Goal: Task Accomplishment & Management: Manage account settings

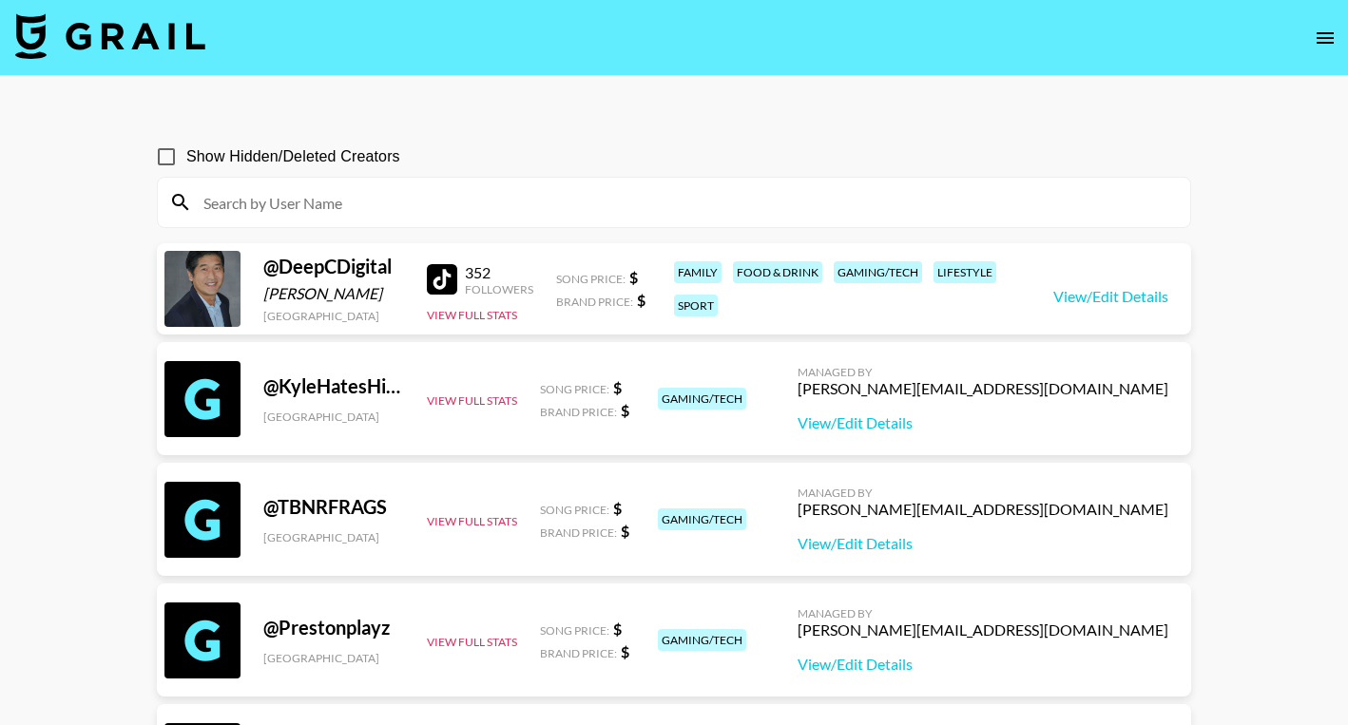
click at [1322, 36] on icon "open drawer" at bounding box center [1325, 37] width 17 height 11
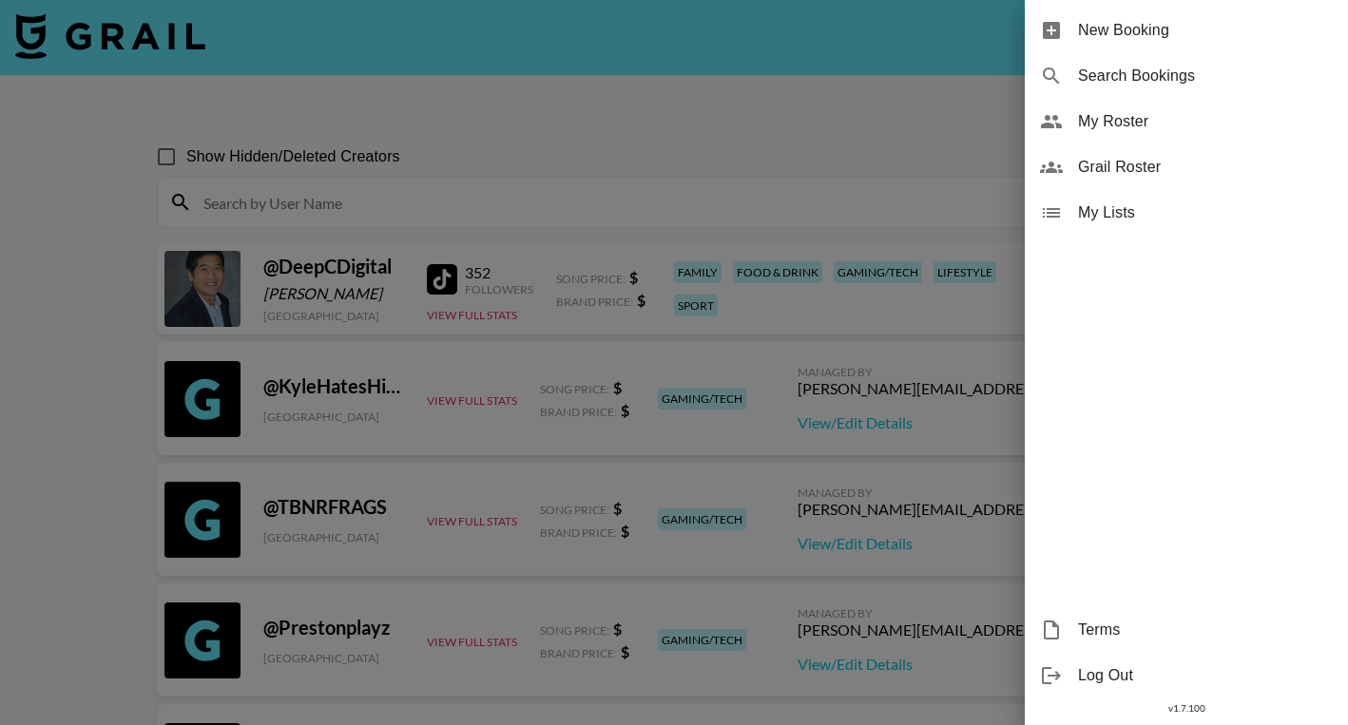
click at [1171, 116] on span "My Roster" at bounding box center [1205, 121] width 255 height 23
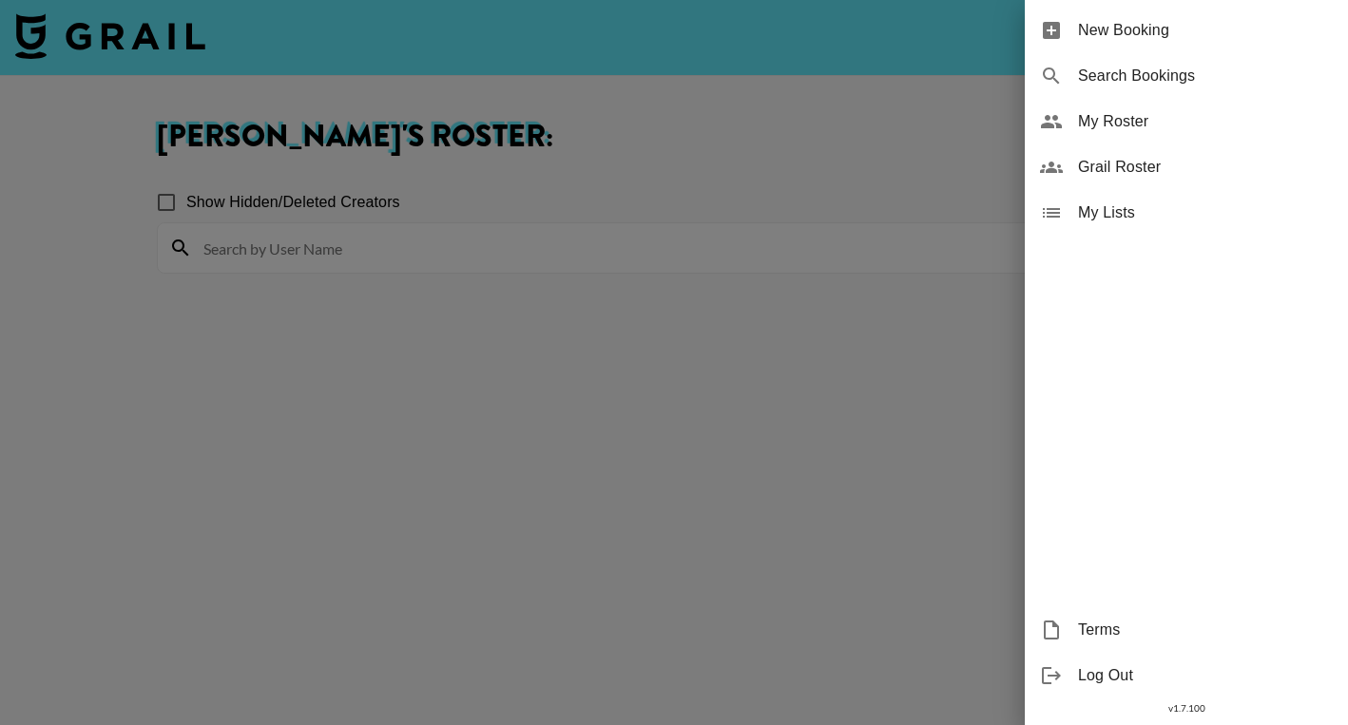
click at [521, 350] on div at bounding box center [674, 362] width 1348 height 725
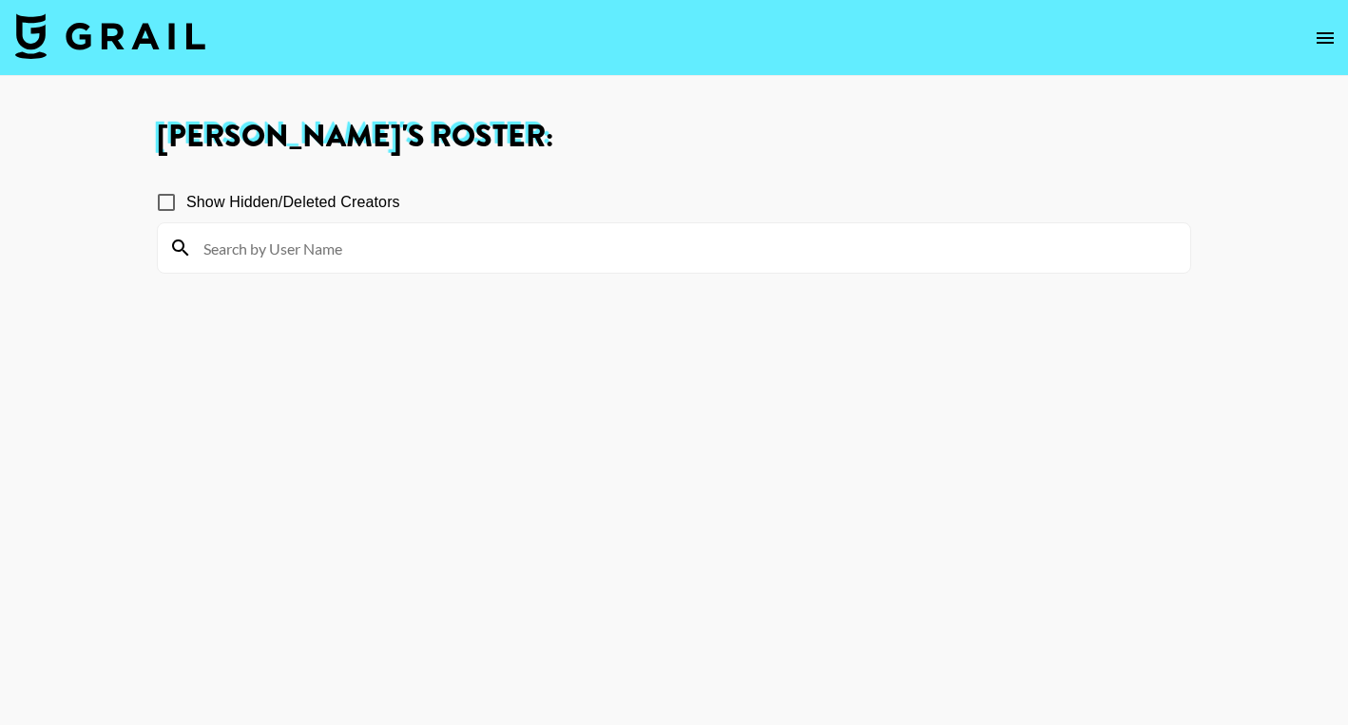
click at [164, 204] on input "Show Hidden/Deleted Creators" at bounding box center [166, 203] width 40 height 40
checkbox input "false"
click at [510, 320] on section "Show Hidden/Deleted Creators" at bounding box center [674, 453] width 1034 height 573
click at [1331, 28] on icon "open drawer" at bounding box center [1325, 38] width 23 height 23
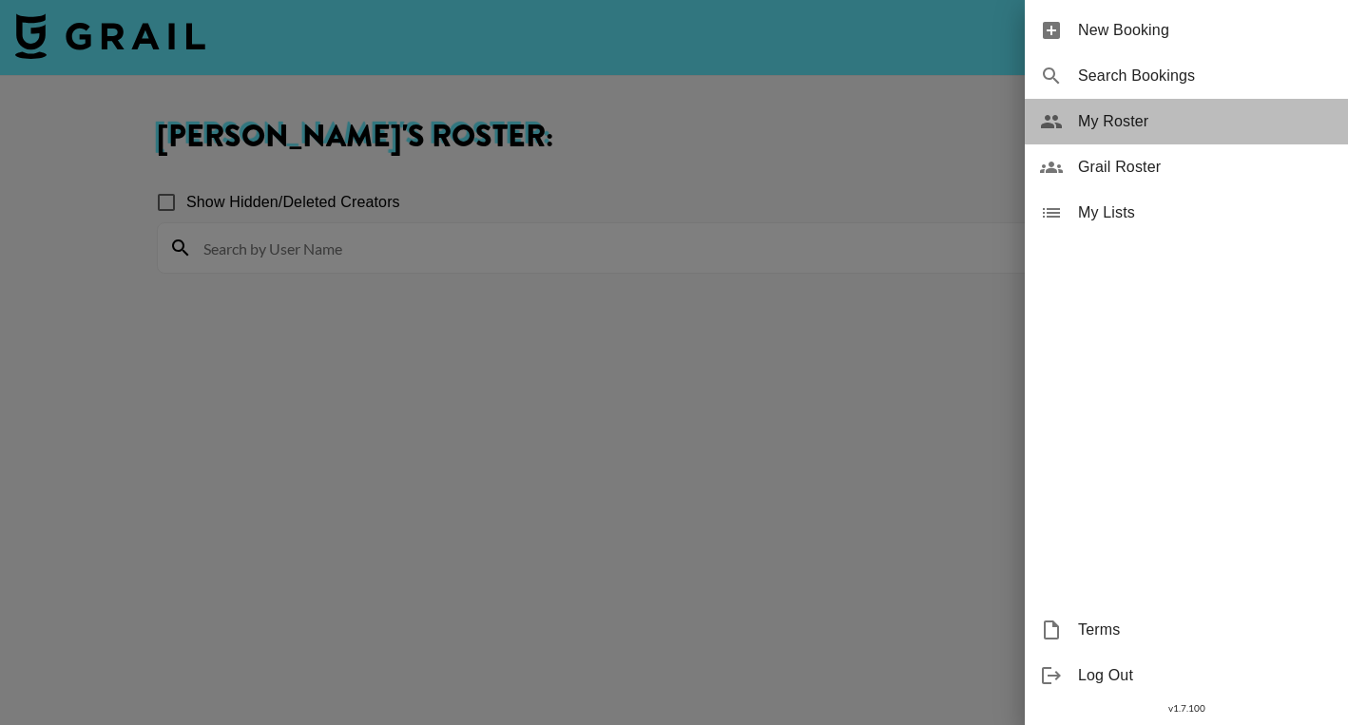
click at [1102, 119] on span "My Roster" at bounding box center [1205, 121] width 255 height 23
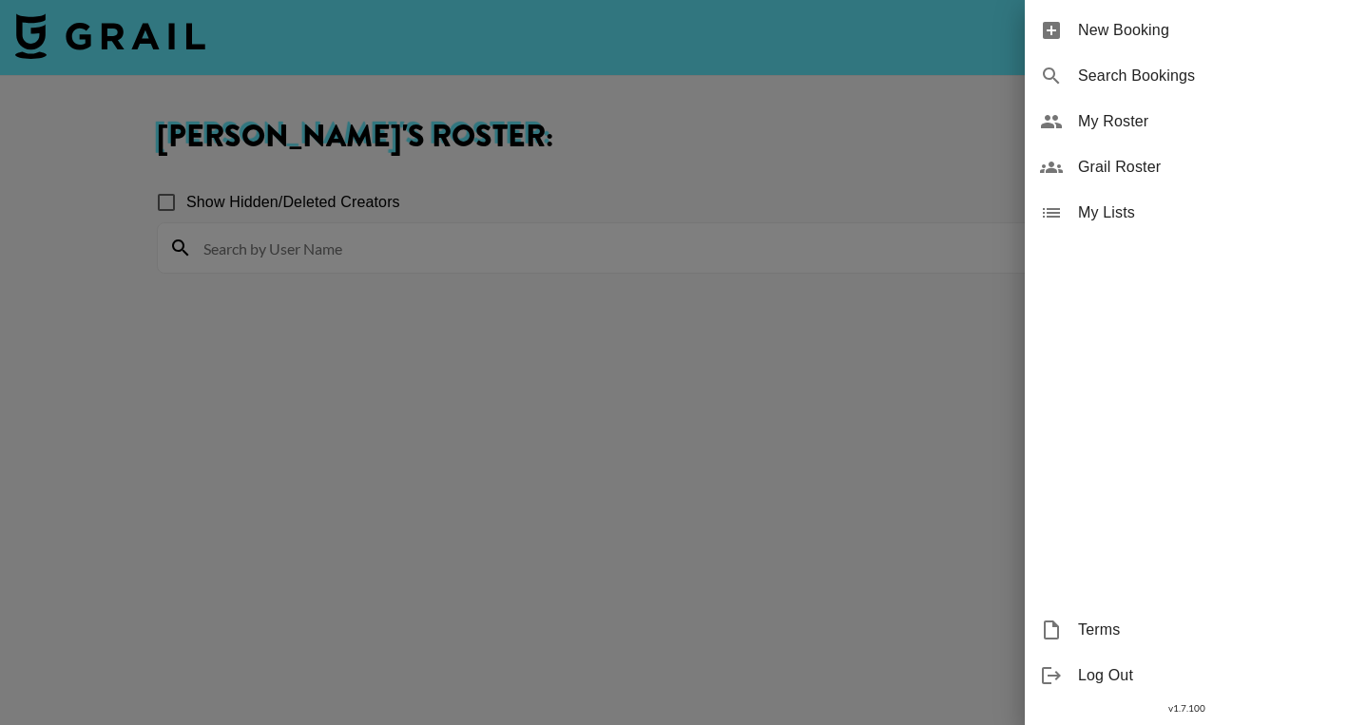
click at [1108, 165] on span "Grail Roster" at bounding box center [1205, 167] width 255 height 23
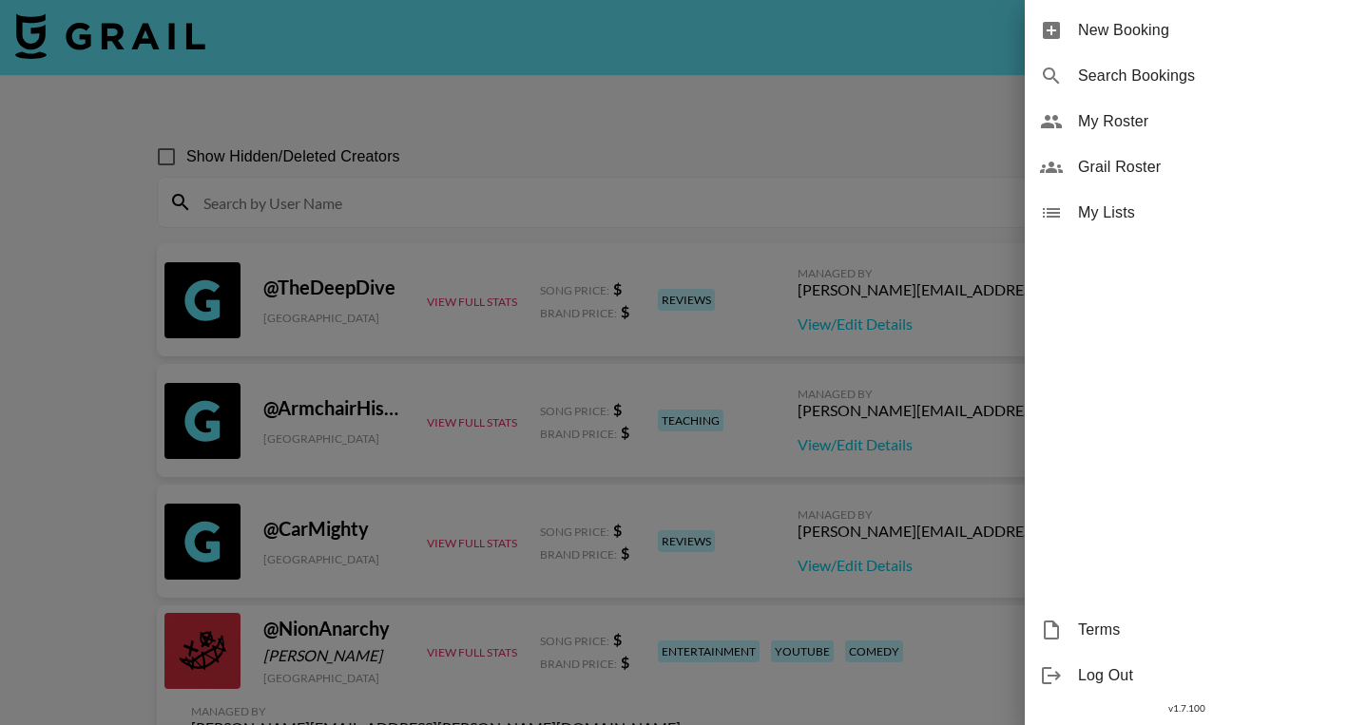
click at [644, 204] on div at bounding box center [674, 362] width 1348 height 725
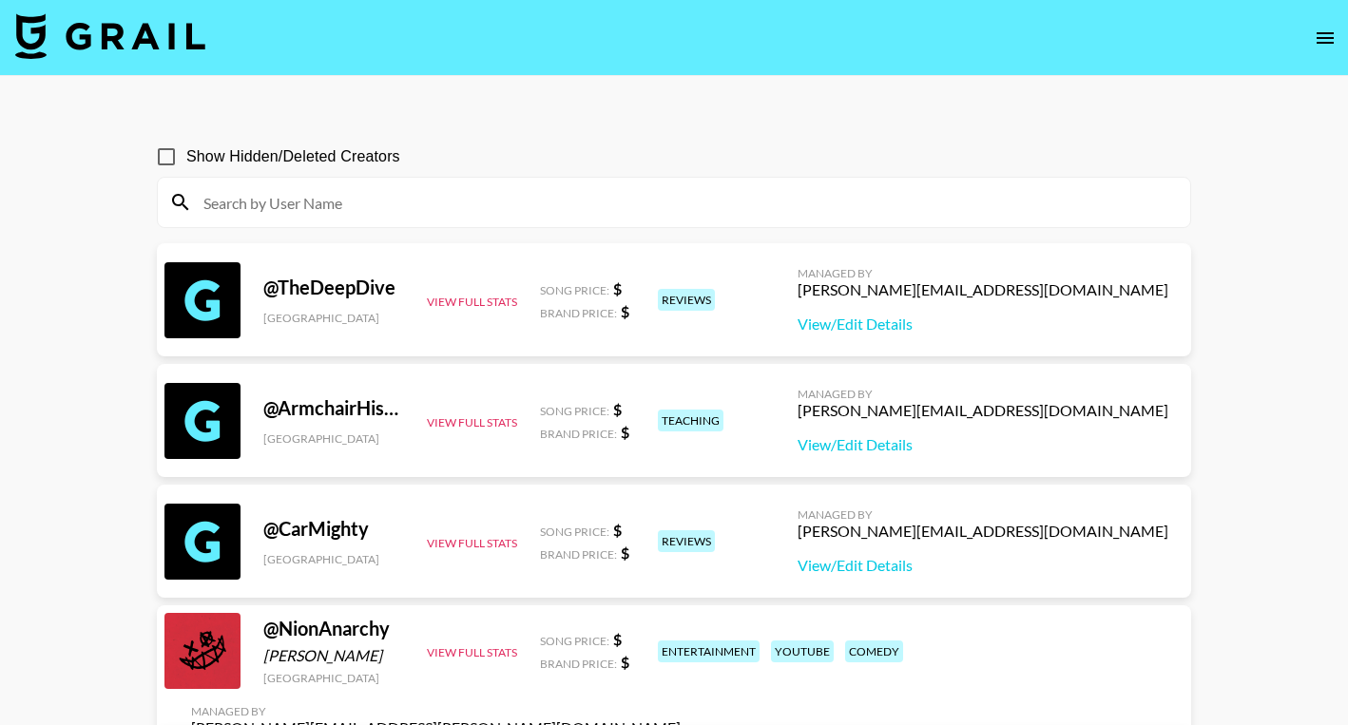
click at [644, 204] on input at bounding box center [685, 202] width 987 height 30
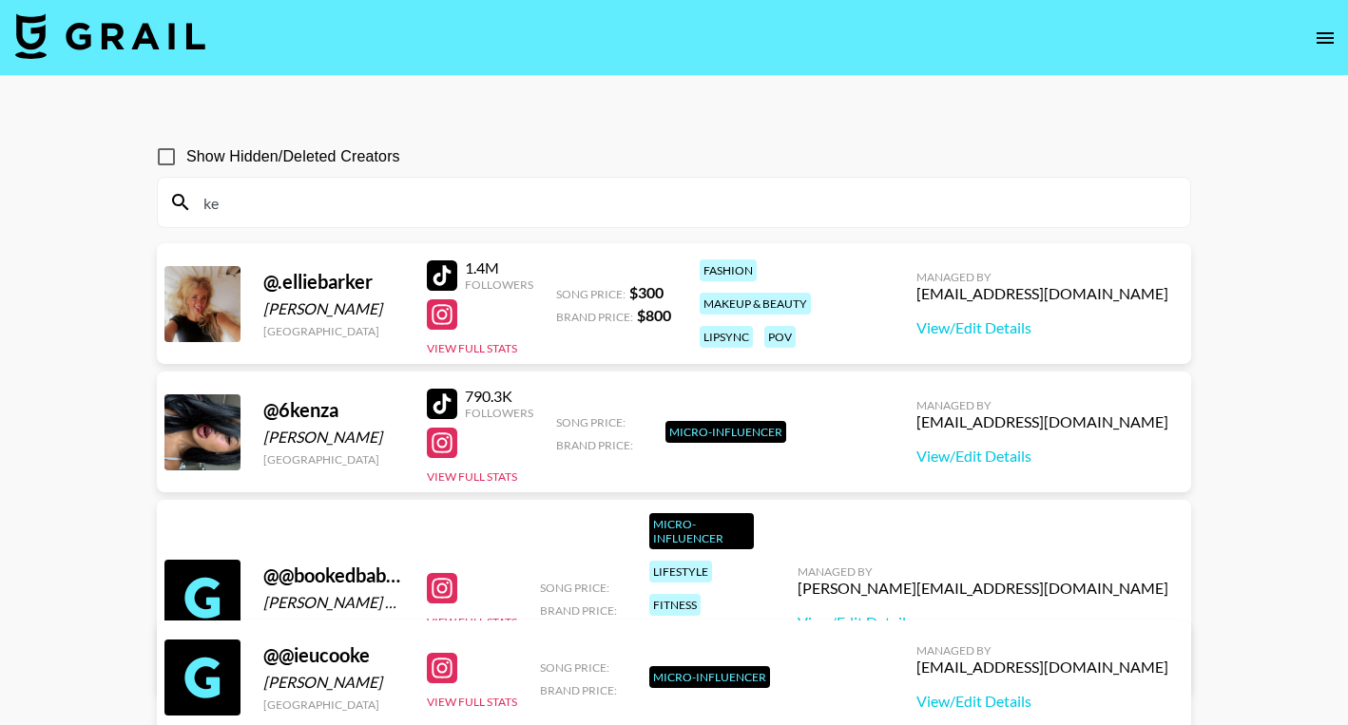
type input "k"
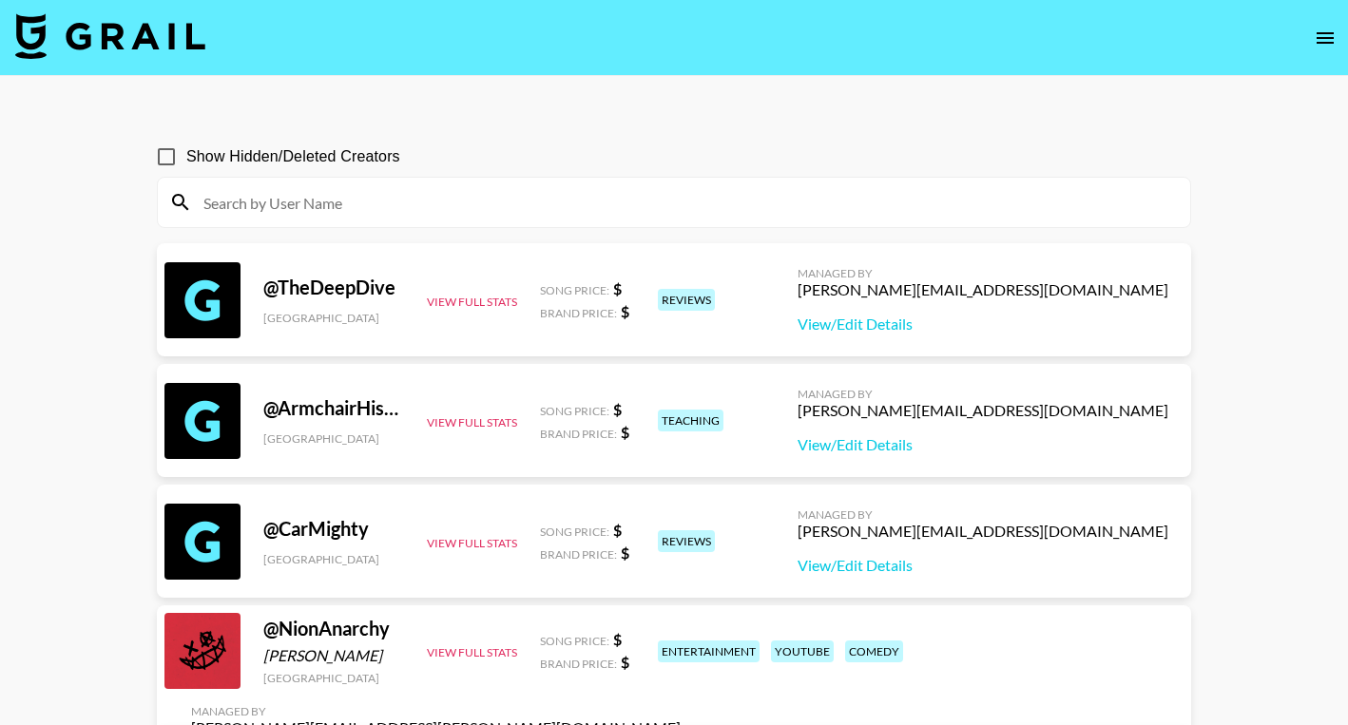
click at [309, 196] on input at bounding box center [685, 202] width 987 height 30
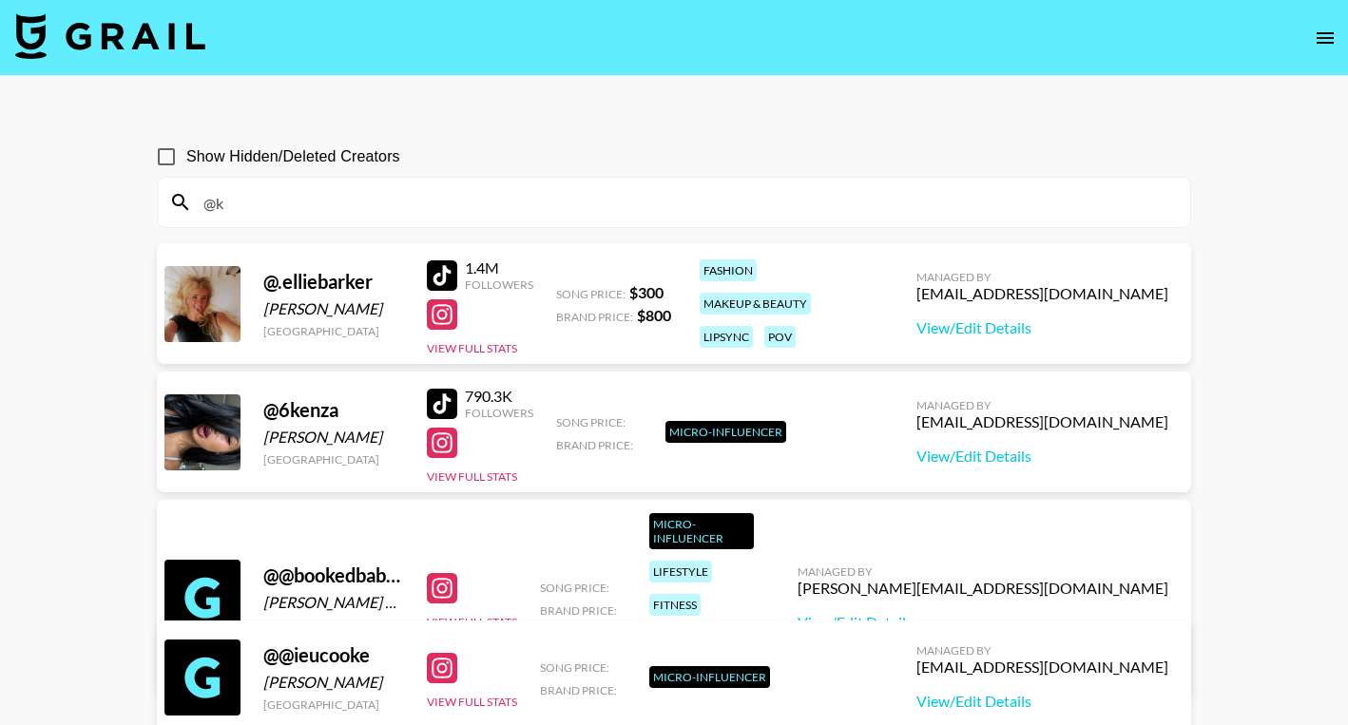
type input "@"
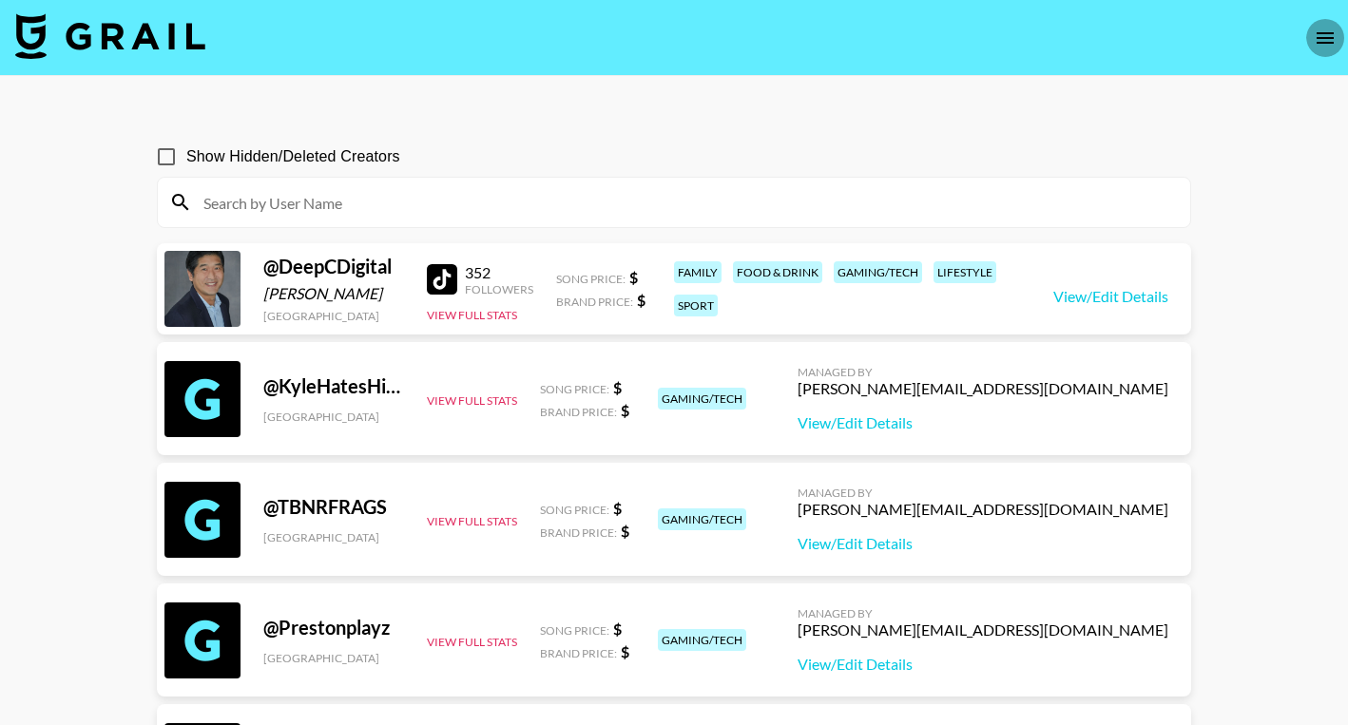
click at [1325, 40] on icon "open drawer" at bounding box center [1325, 38] width 23 height 23
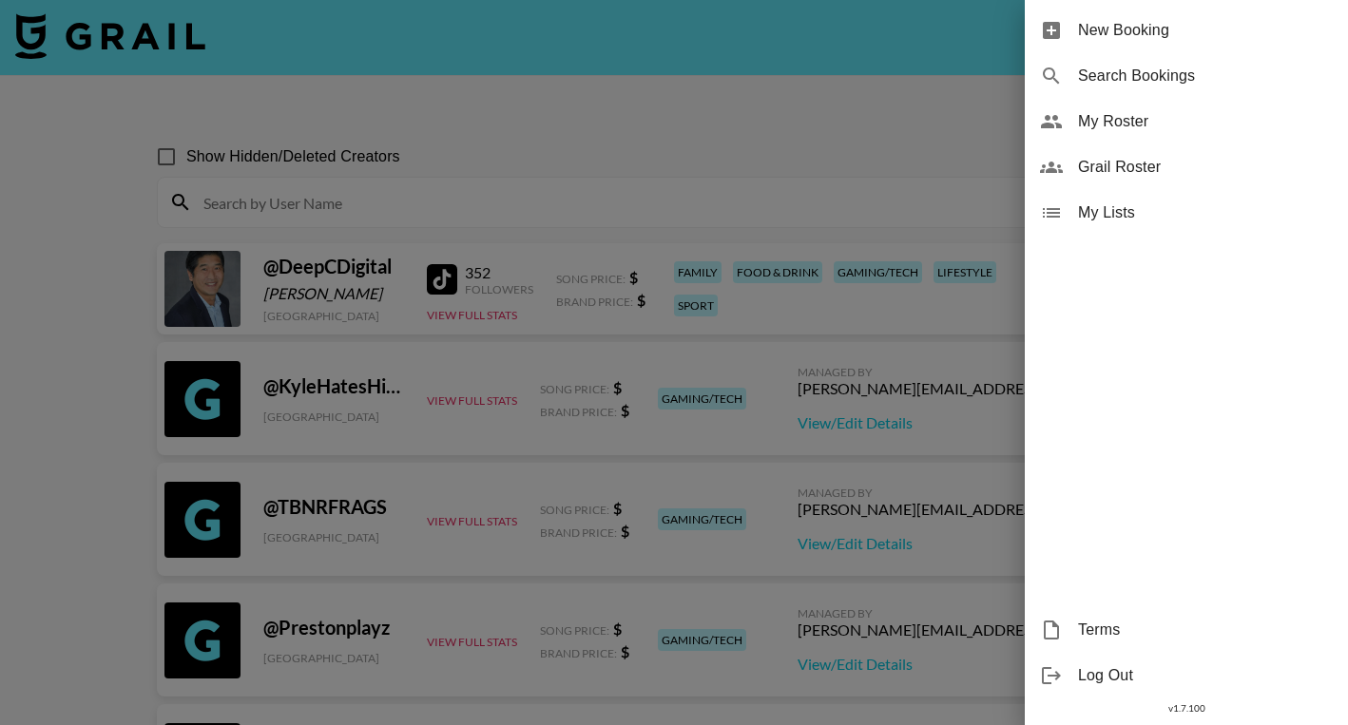
click at [1126, 122] on span "My Roster" at bounding box center [1205, 121] width 255 height 23
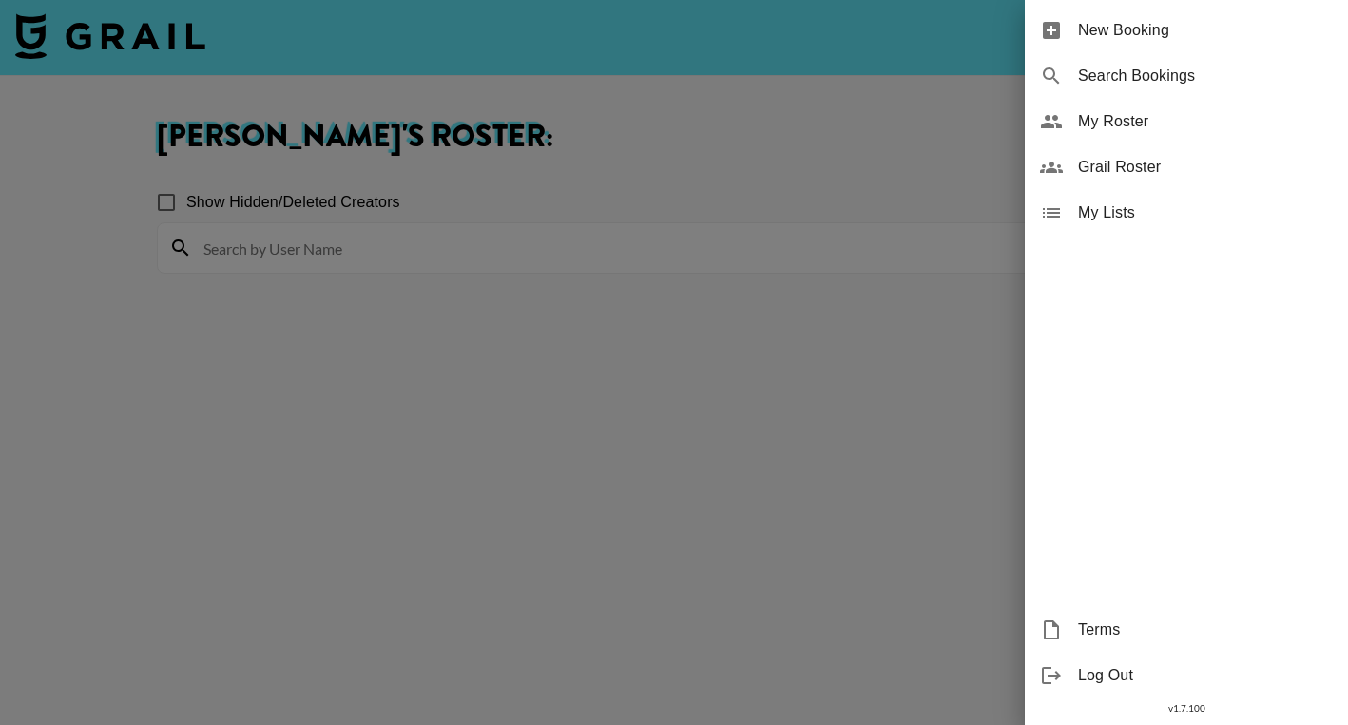
click at [1097, 675] on span "Log Out" at bounding box center [1205, 676] width 255 height 23
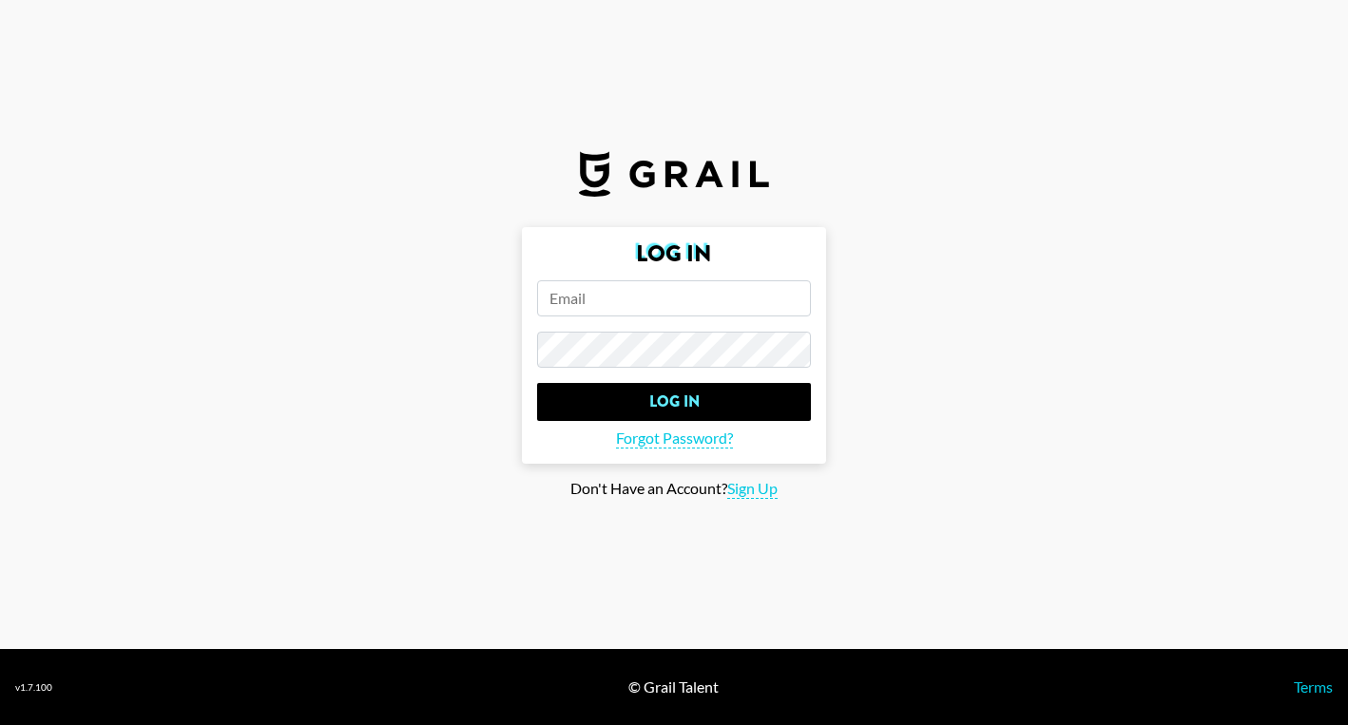
click at [666, 265] on h2 "Log In" at bounding box center [674, 253] width 274 height 23
click at [647, 303] on input "email" at bounding box center [674, 298] width 274 height 36
type input "adam.daigle@grail-talent.com"
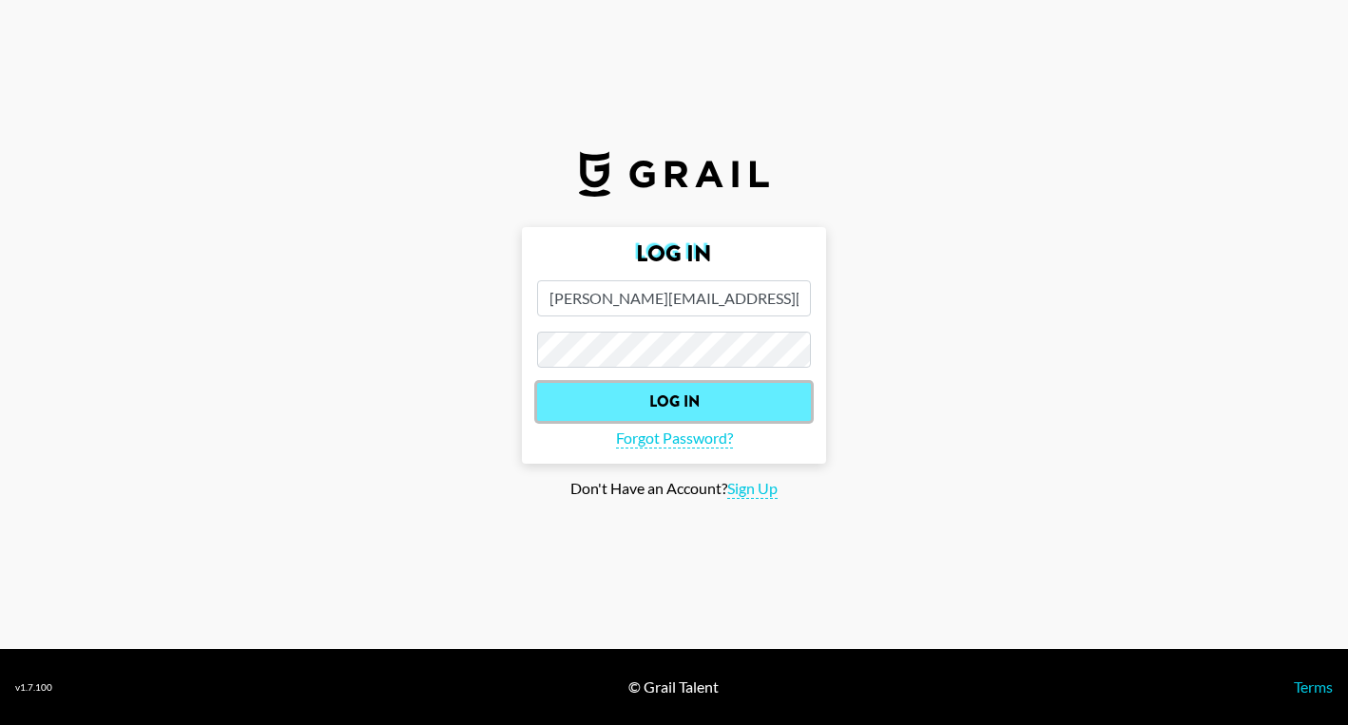
click at [672, 402] on input "Log In" at bounding box center [674, 402] width 274 height 38
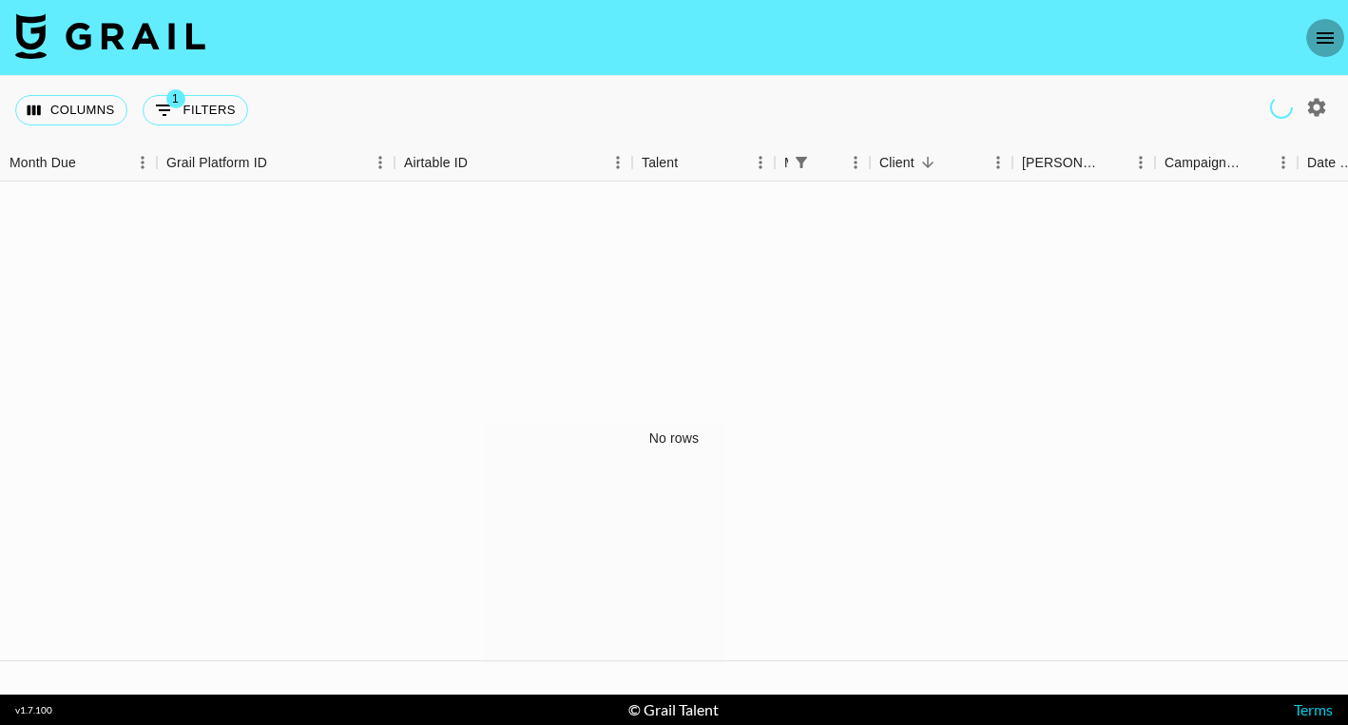
click at [1331, 32] on icon "open drawer" at bounding box center [1325, 37] width 17 height 11
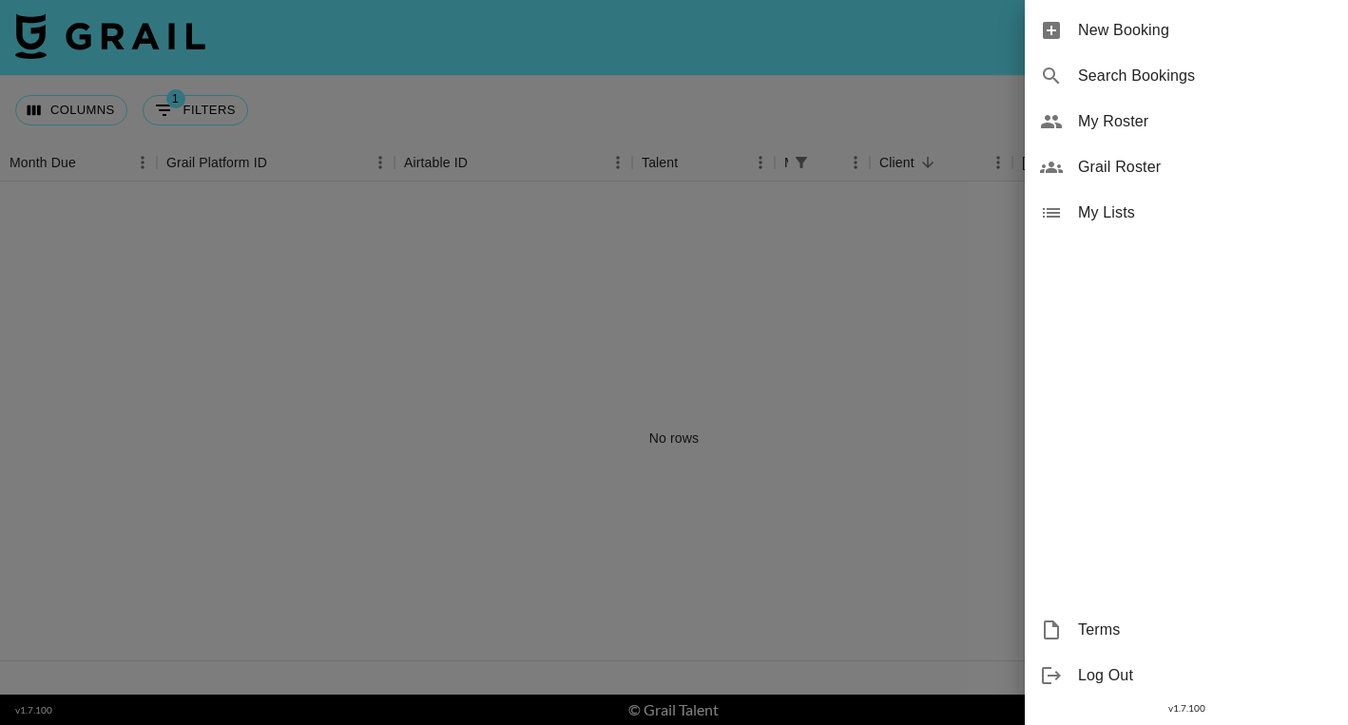
click at [1122, 118] on span "My Roster" at bounding box center [1205, 121] width 255 height 23
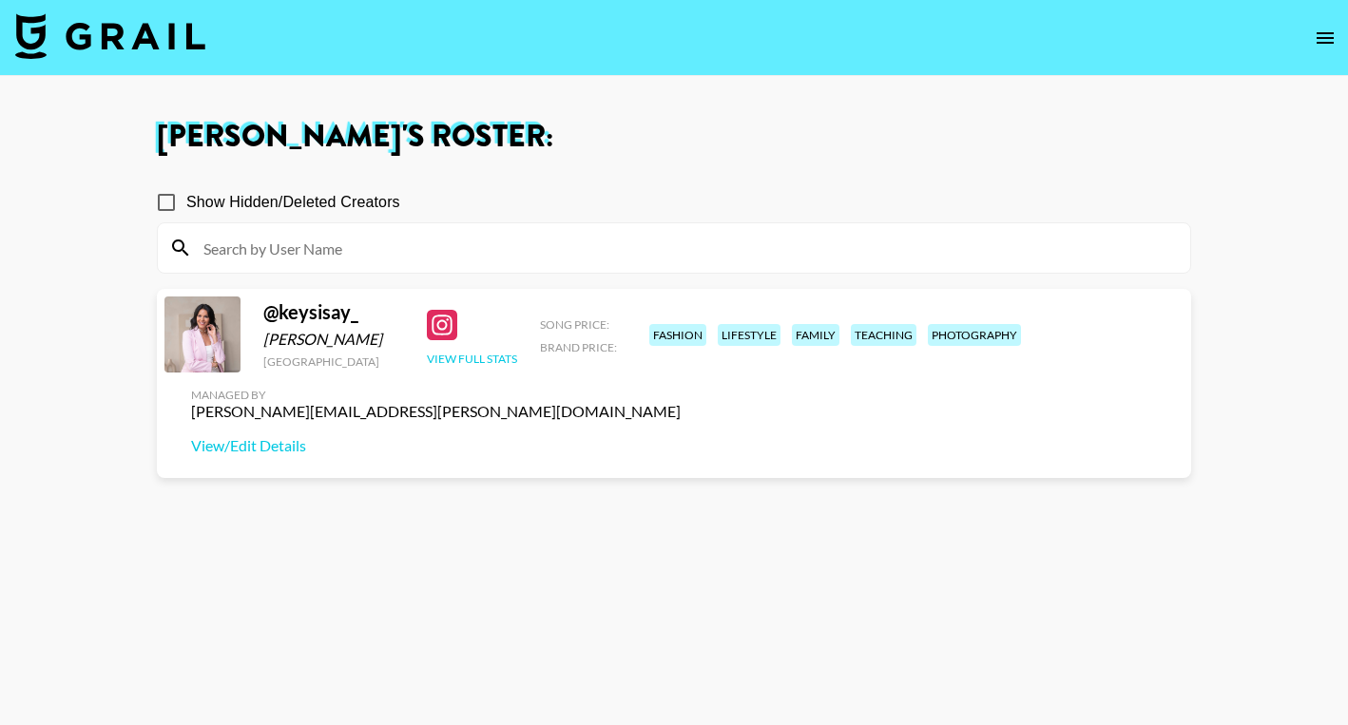
click at [462, 366] on button "View Full Stats" at bounding box center [472, 359] width 90 height 14
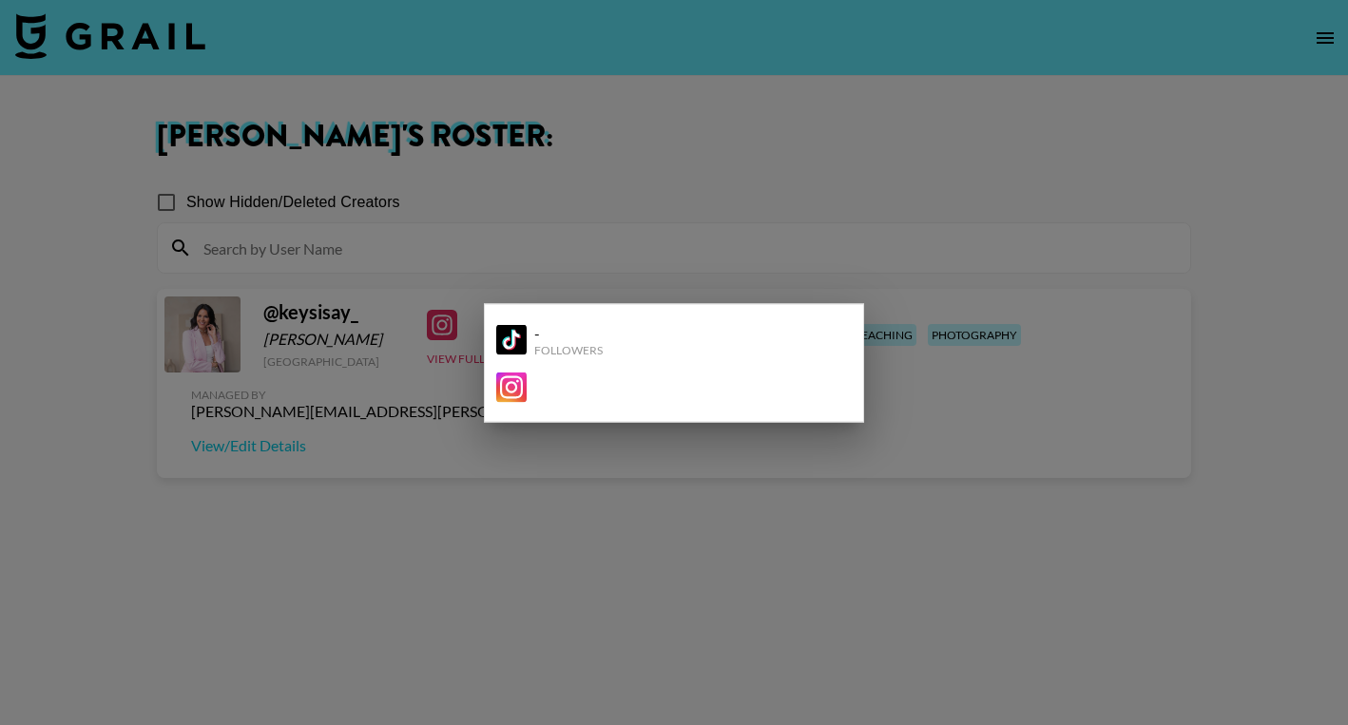
click at [455, 376] on div at bounding box center [674, 362] width 1348 height 725
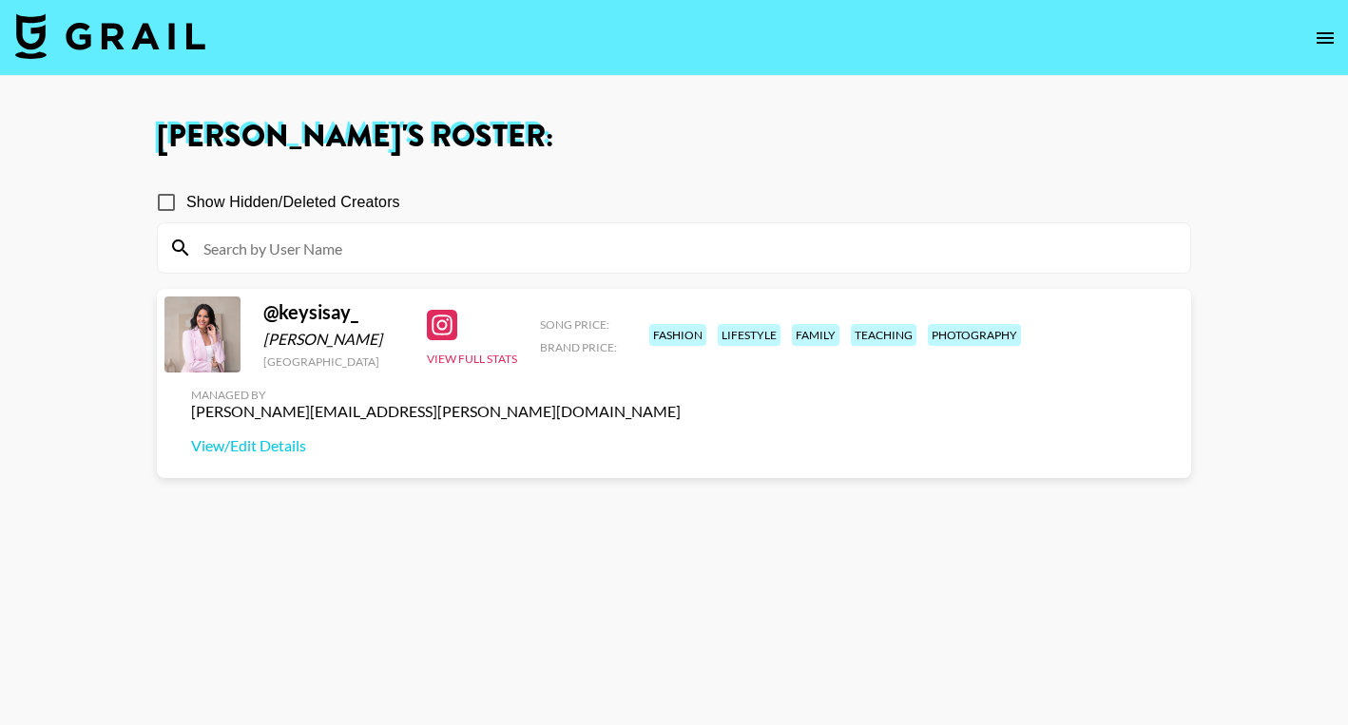
click at [314, 320] on div "@ keysisay_" at bounding box center [333, 312] width 141 height 24
click at [681, 436] on link "View/Edit Details" at bounding box center [436, 445] width 490 height 19
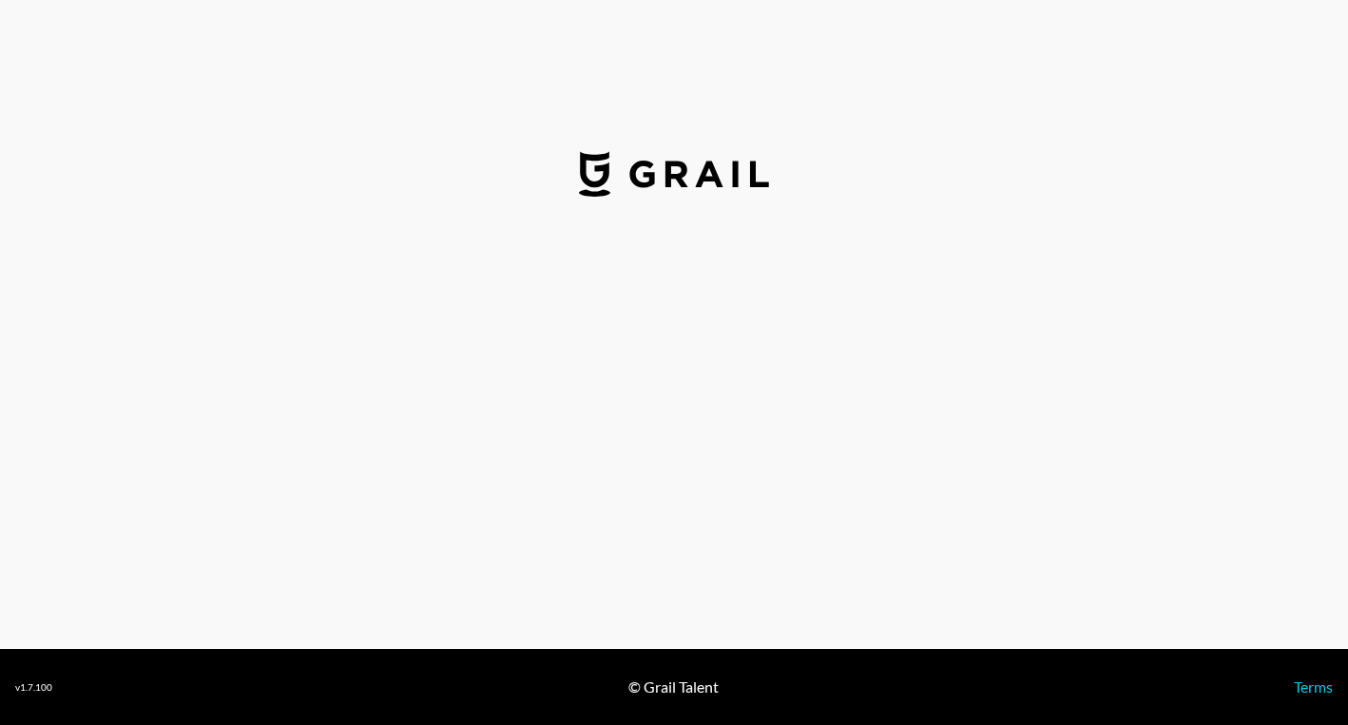
select select "USD"
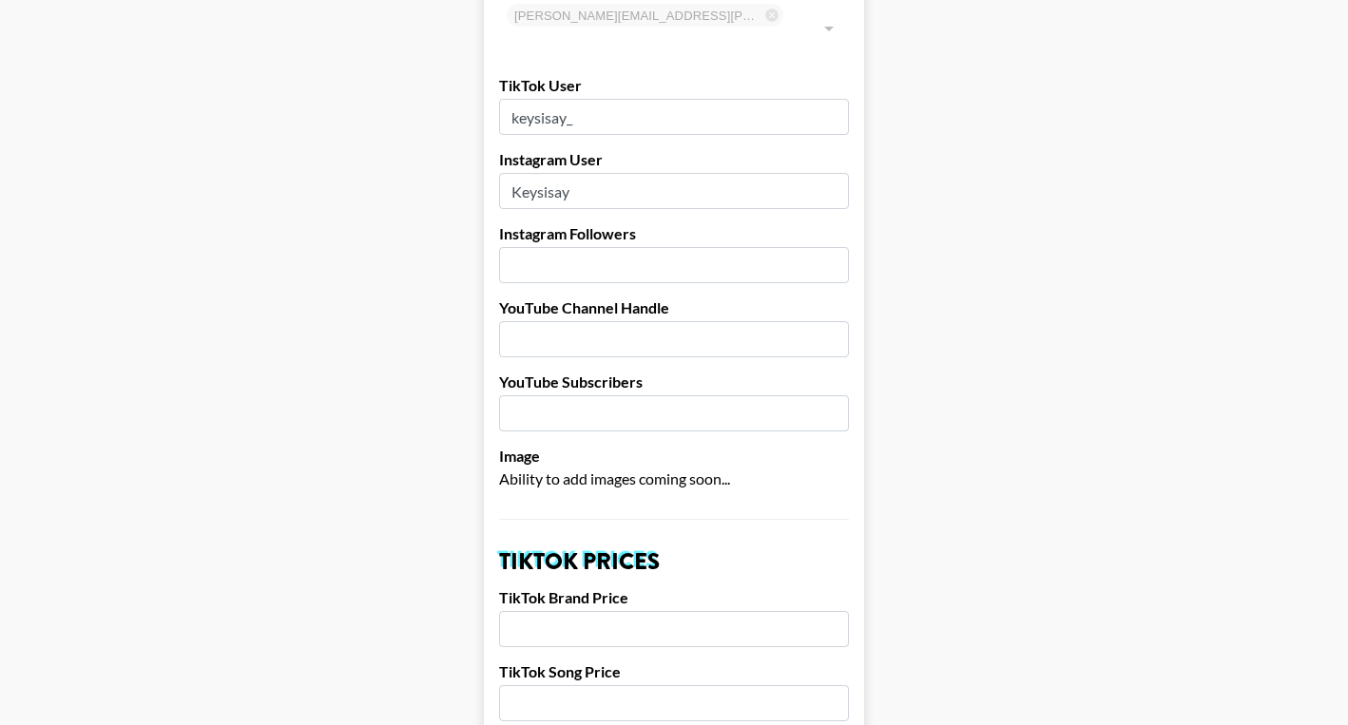
scroll to position [175, 0]
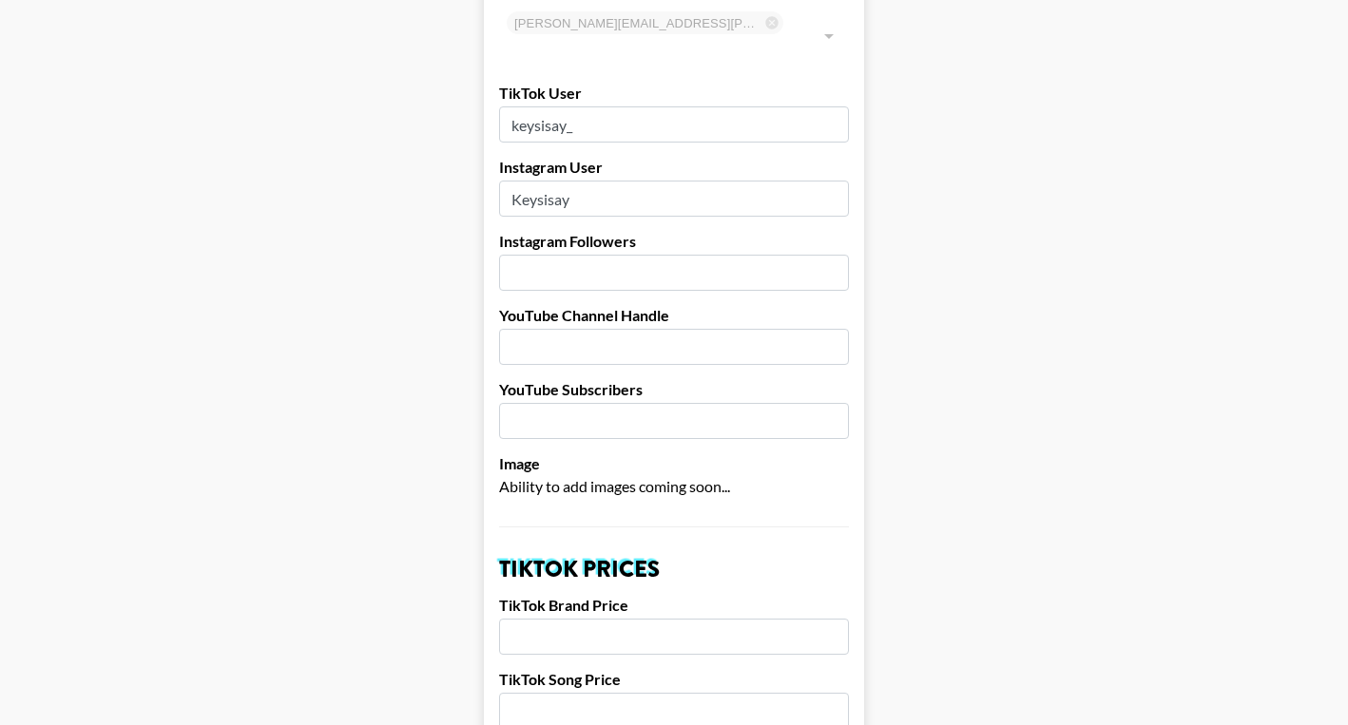
click at [648, 255] on input "number" at bounding box center [674, 273] width 350 height 36
click at [544, 255] on input "number" at bounding box center [674, 273] width 350 height 36
click at [830, 255] on input "4859" at bounding box center [674, 273] width 350 height 36
click at [830, 255] on input "4858" at bounding box center [674, 273] width 350 height 36
click at [671, 255] on input "4858" at bounding box center [674, 273] width 350 height 36
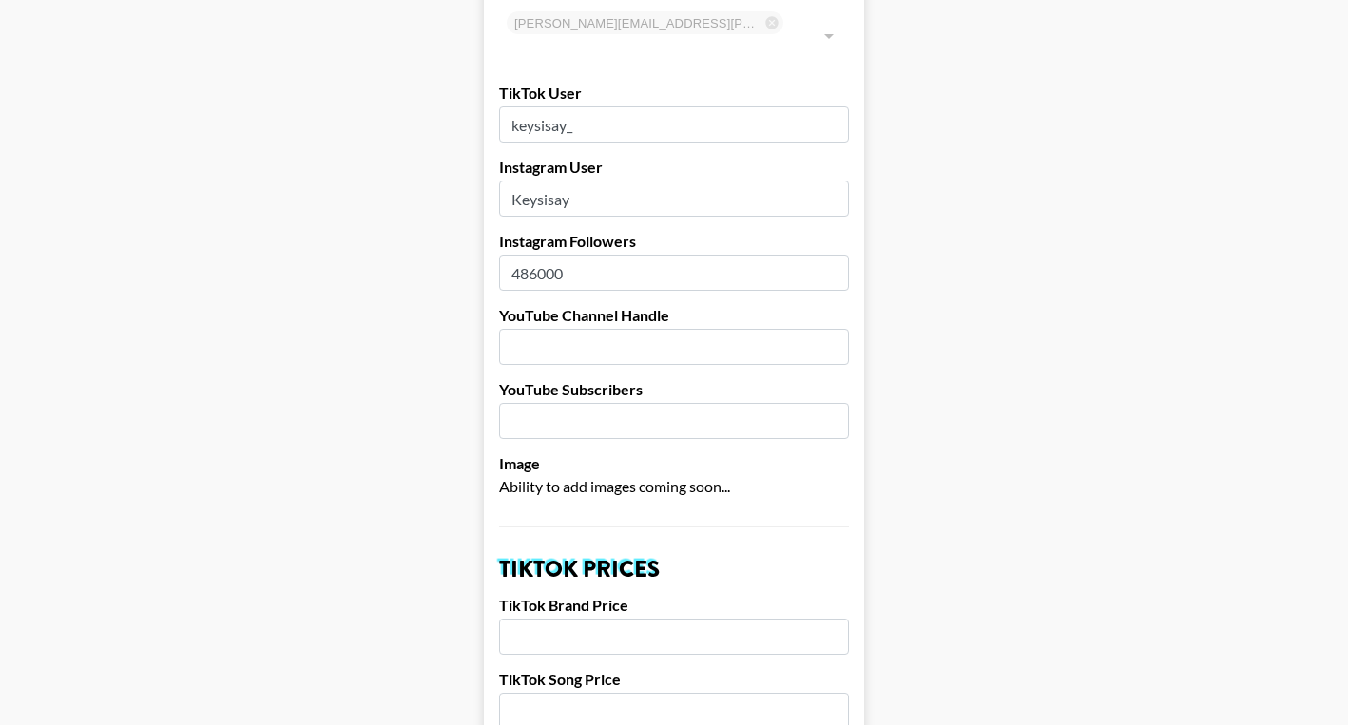
type input "486000"
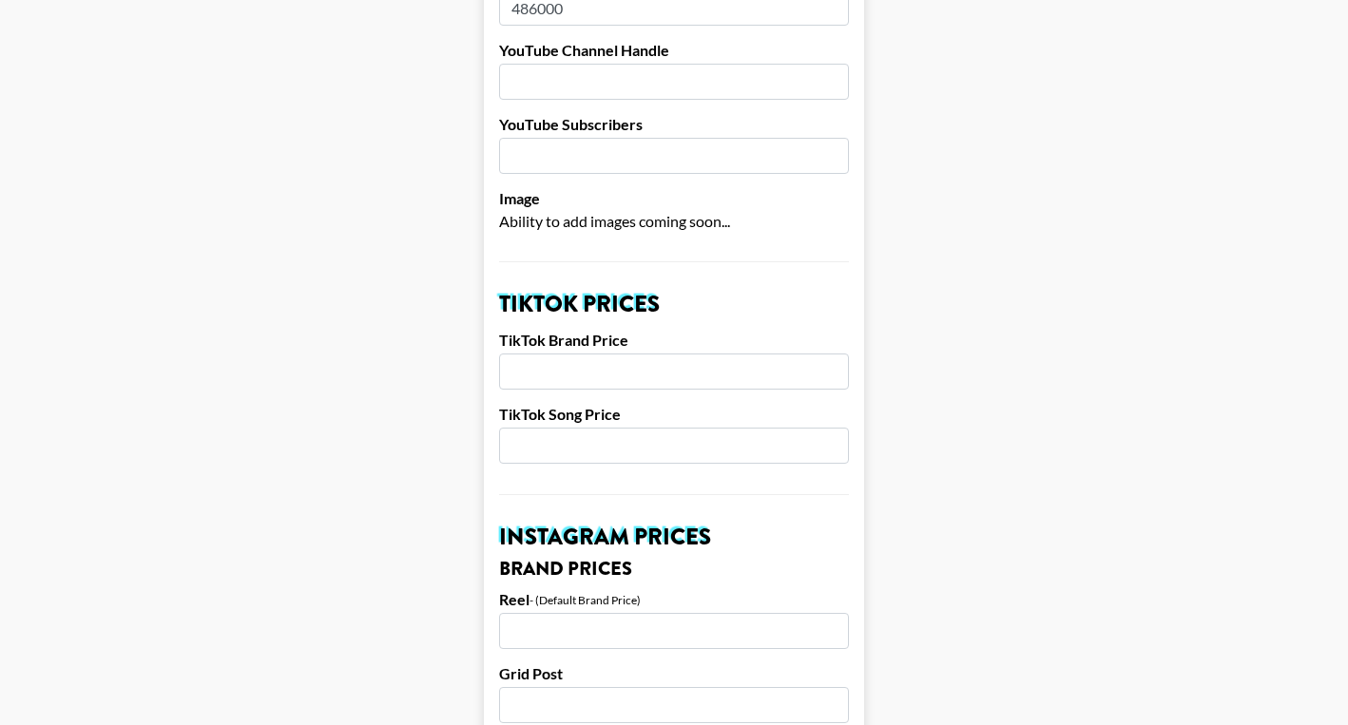
scroll to position [492, 0]
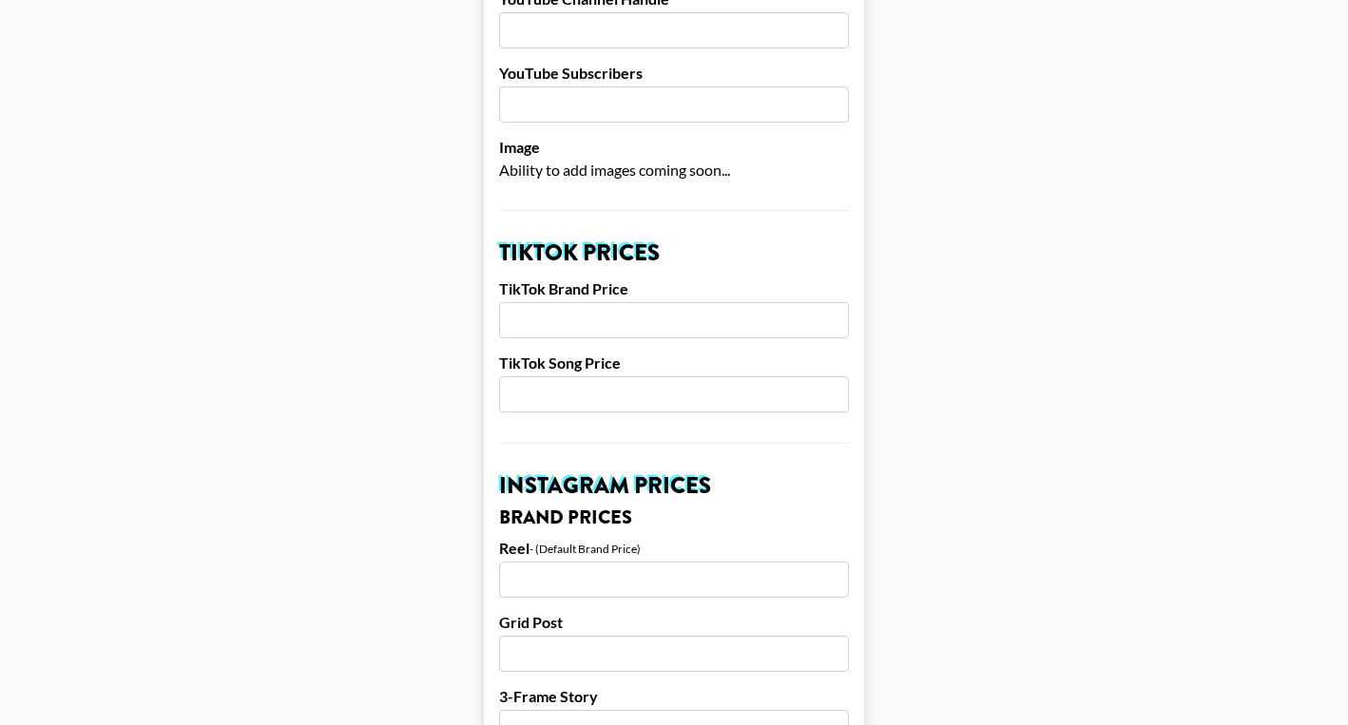
click at [762, 302] on input "number" at bounding box center [674, 320] width 350 height 36
type input "2000"
click at [721, 376] on input "number" at bounding box center [674, 394] width 350 height 36
type input "500"
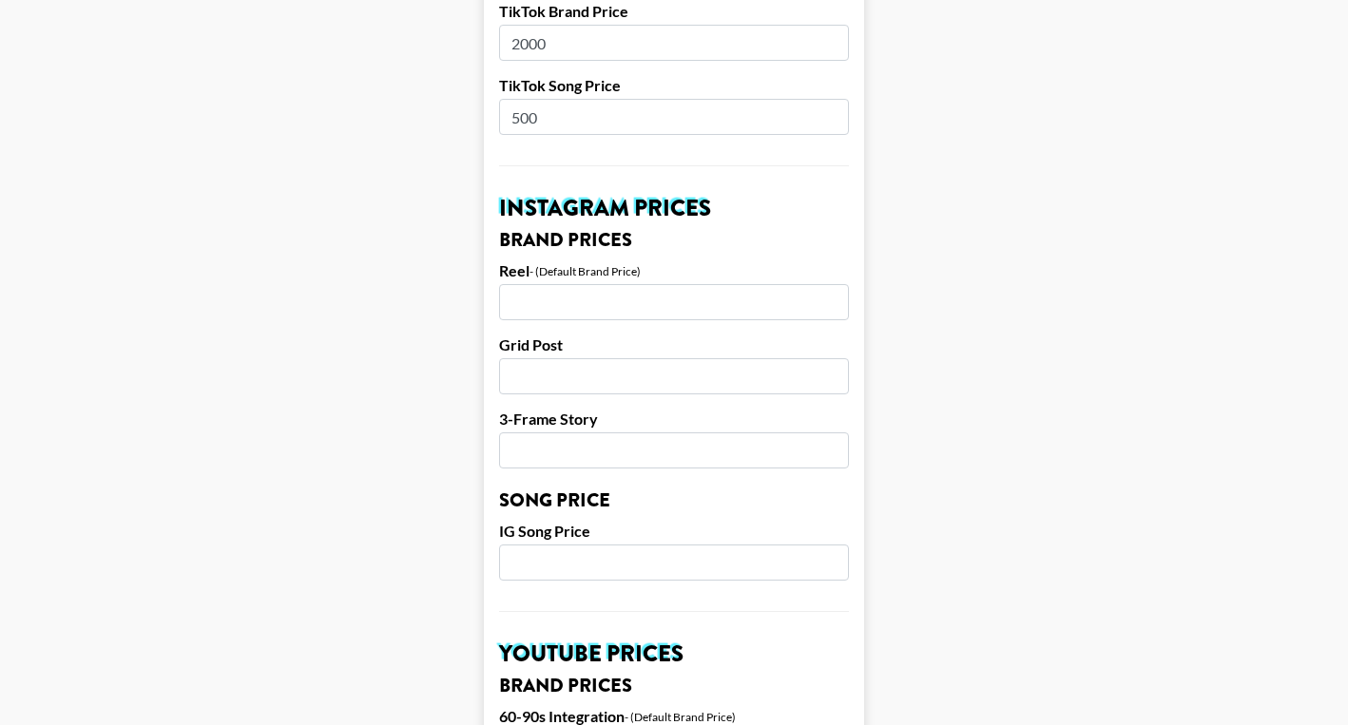
scroll to position [770, 0]
click at [636, 283] on input "number" at bounding box center [674, 301] width 350 height 36
type input "2000"
click at [605, 357] on input "number" at bounding box center [674, 375] width 350 height 36
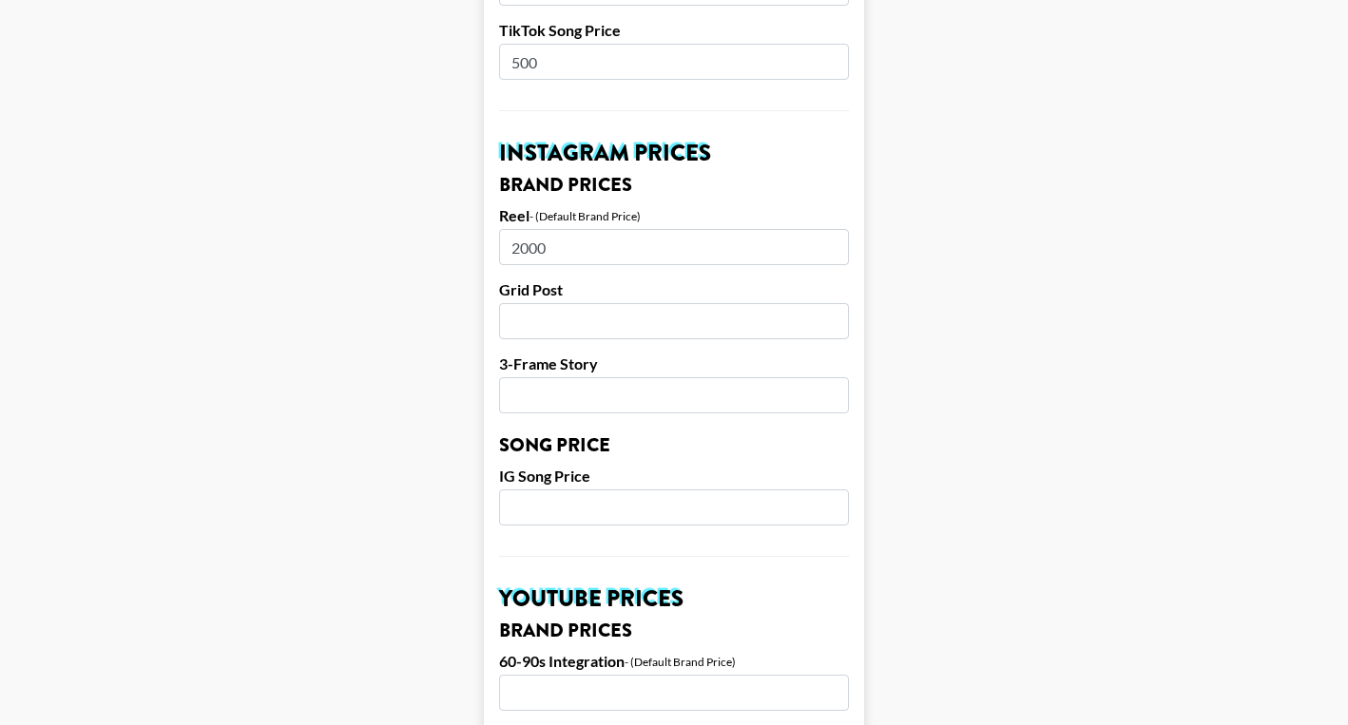
scroll to position [828, 0]
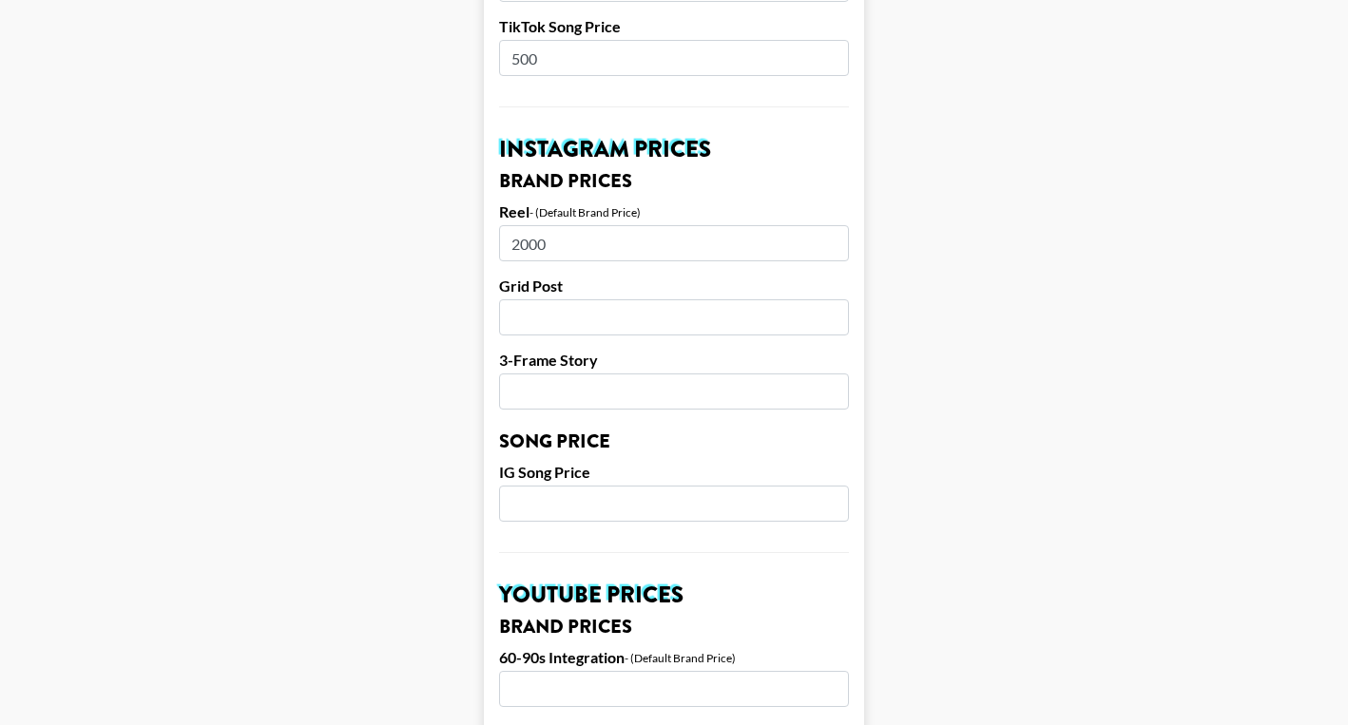
click at [633, 299] on input "number" at bounding box center [674, 317] width 350 height 36
type input "4000"
click at [553, 374] on input "number" at bounding box center [674, 392] width 350 height 36
type input "3250"
click at [577, 486] on input "number" at bounding box center [674, 504] width 350 height 36
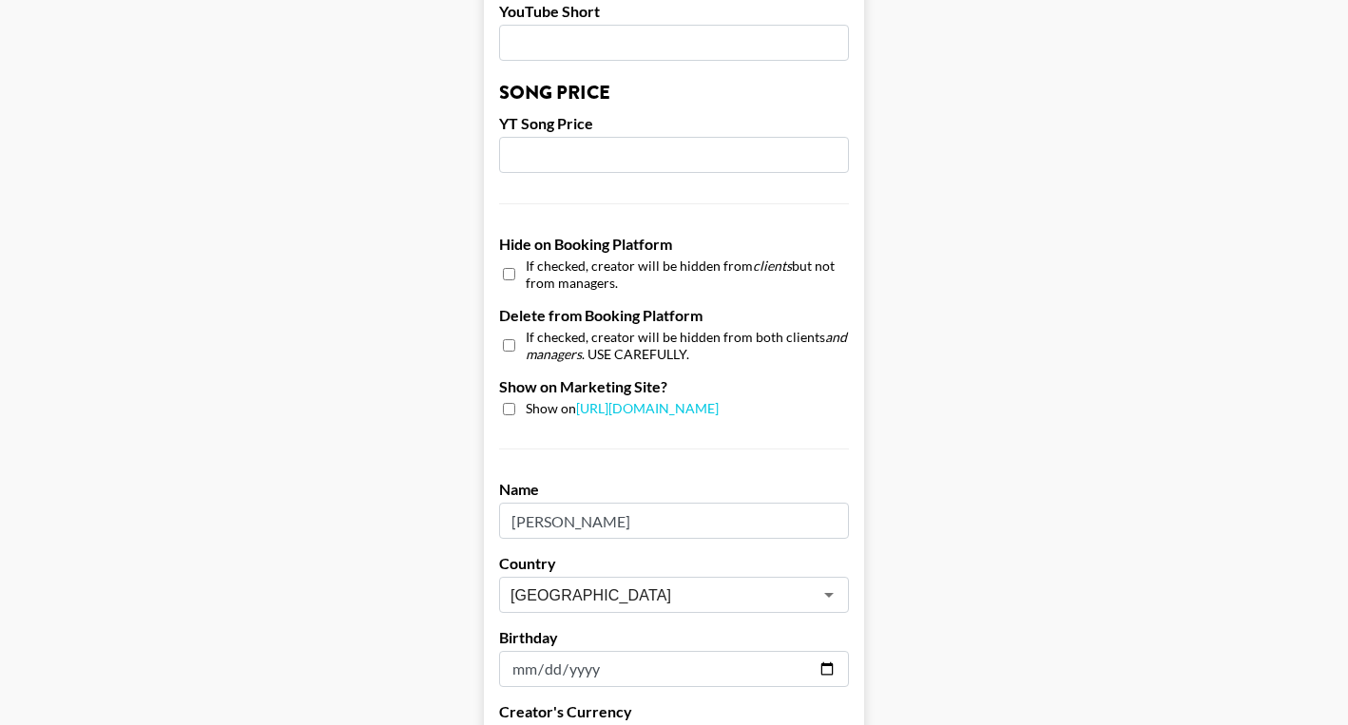
scroll to position [1626, 0]
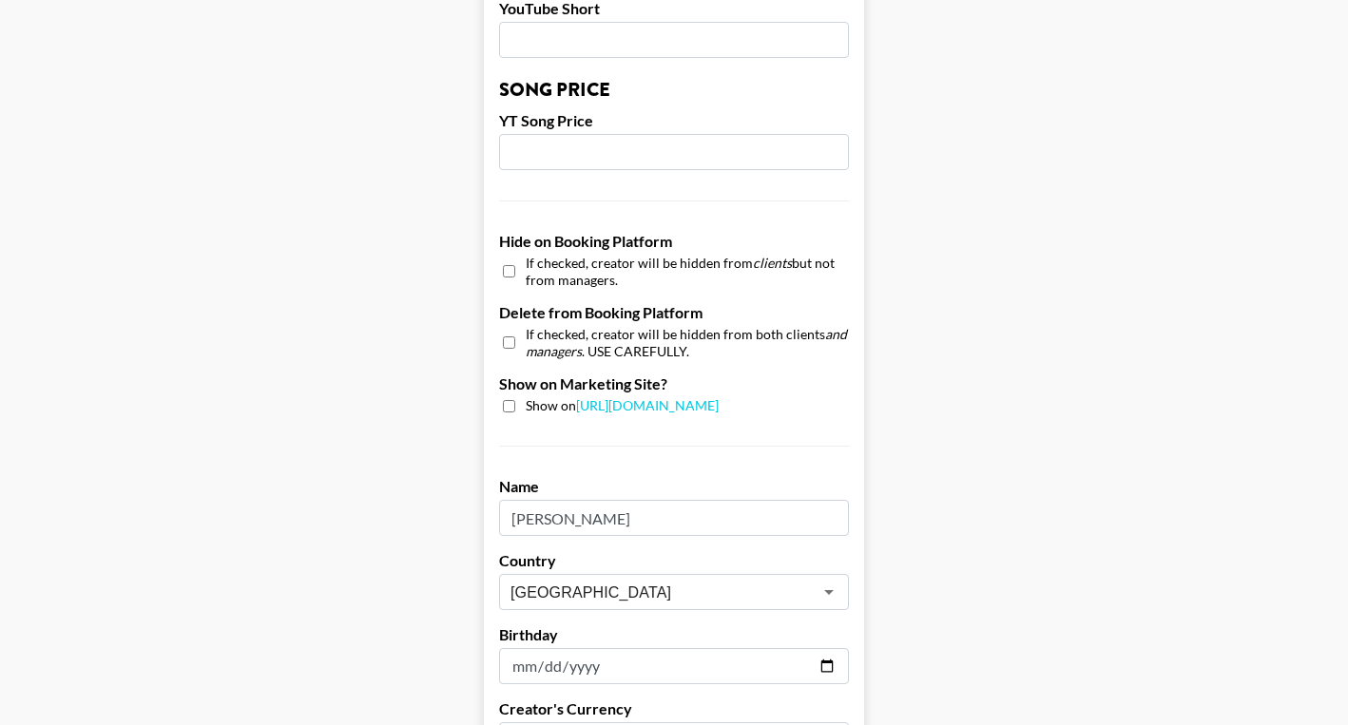
type input "500"
click at [508, 400] on input "checkbox" at bounding box center [509, 406] width 12 height 12
checkbox input "true"
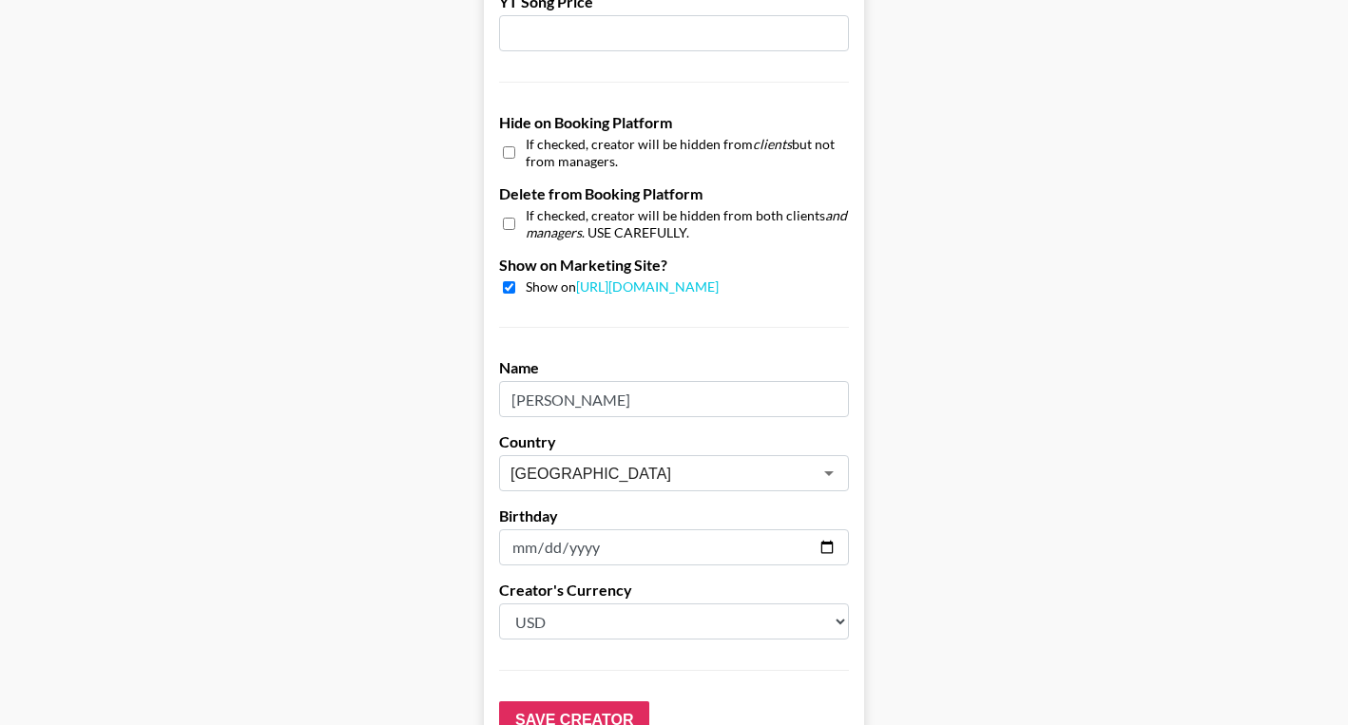
scroll to position [1854, 0]
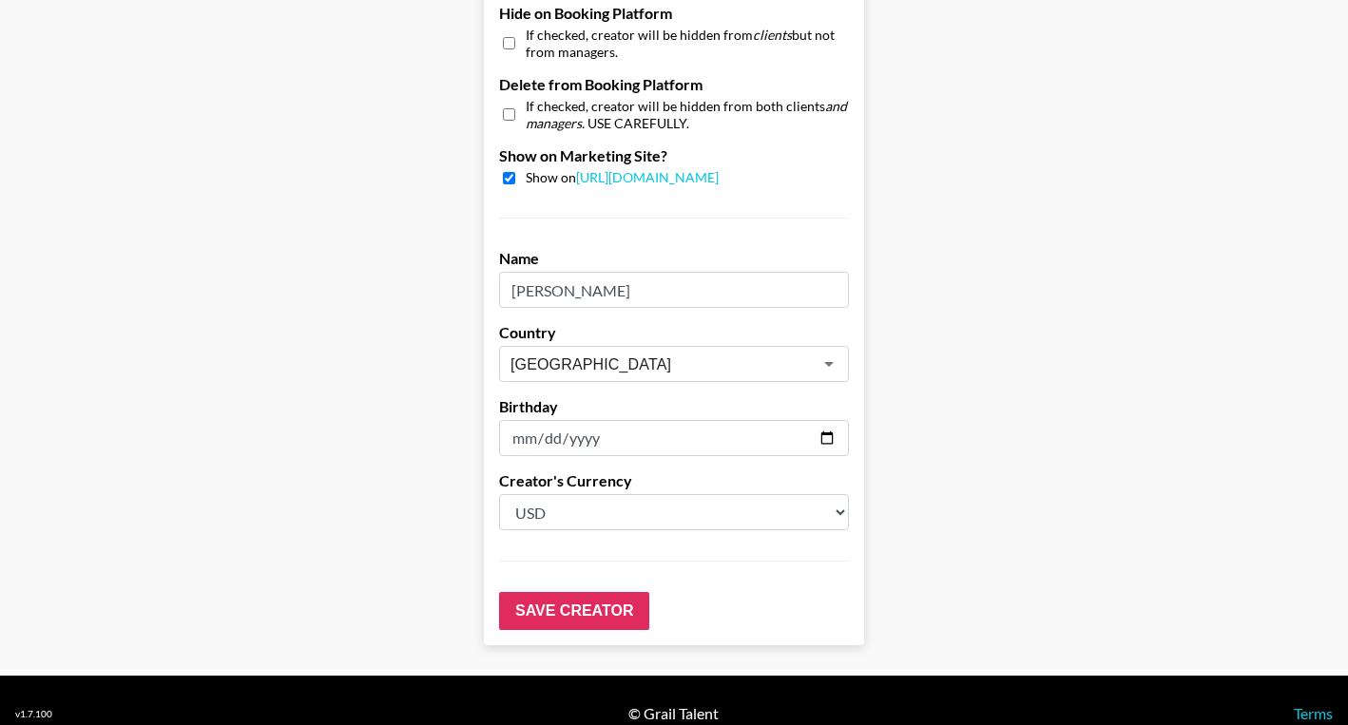
click at [612, 494] on select "Select a Currency USD GBP" at bounding box center [674, 512] width 350 height 36
click at [499, 494] on select "Select a Currency USD GBP" at bounding box center [674, 512] width 350 height 36
click at [578, 592] on input "Save Creator" at bounding box center [574, 611] width 150 height 38
click at [608, 592] on input "Save Creator" at bounding box center [574, 611] width 150 height 38
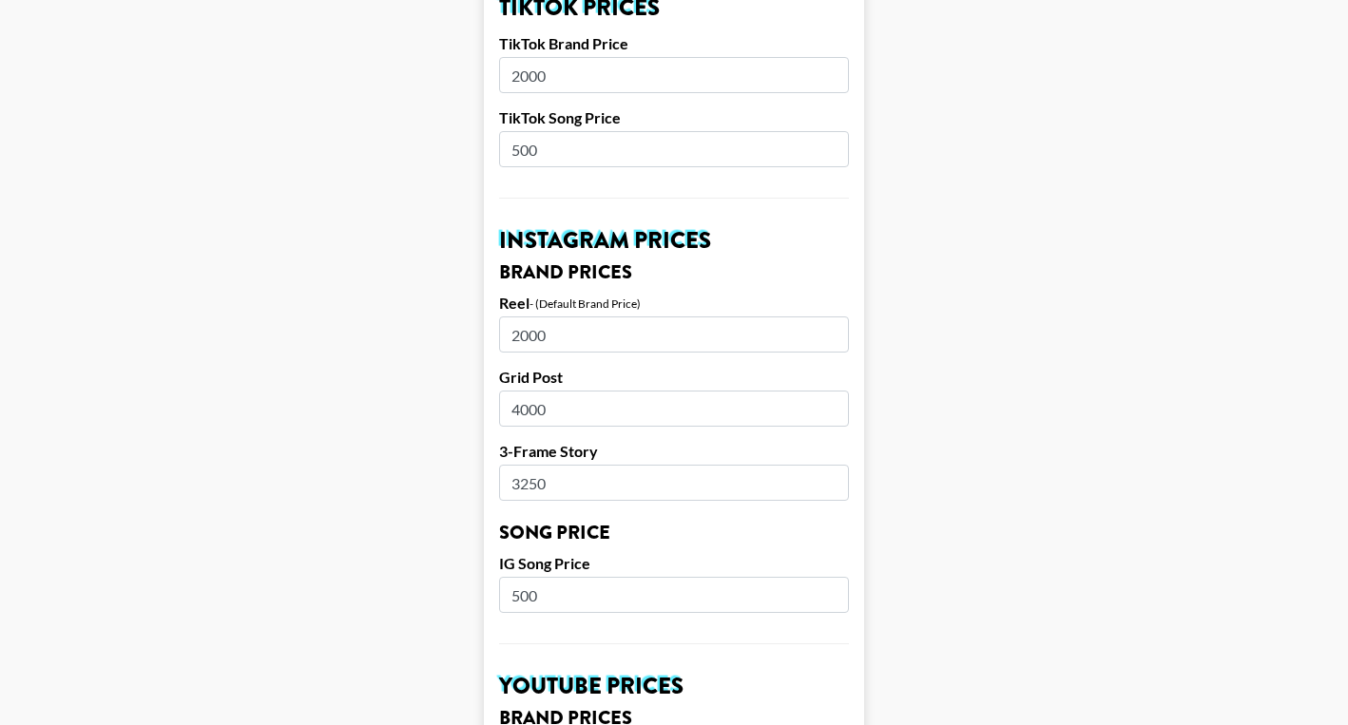
scroll to position [801, 0]
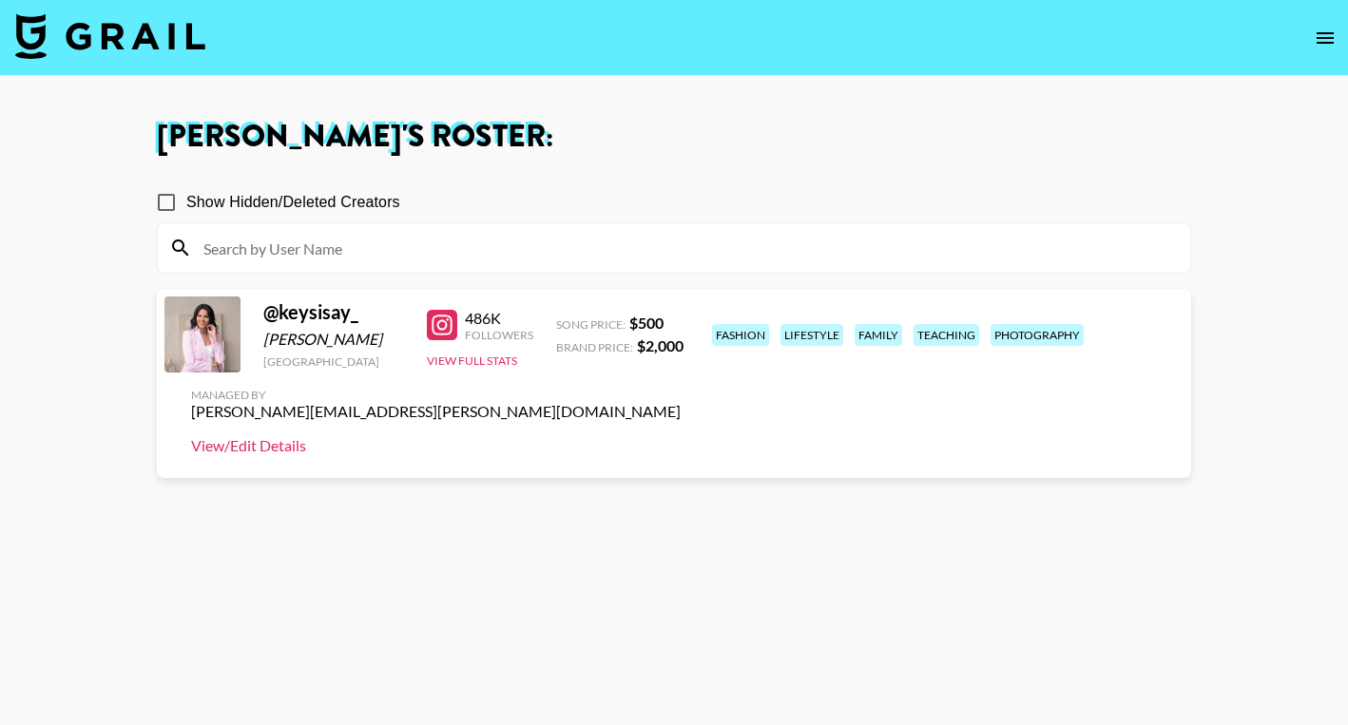
click at [681, 436] on link "View/Edit Details" at bounding box center [436, 445] width 490 height 19
click at [466, 368] on button "View Full Stats" at bounding box center [472, 361] width 90 height 14
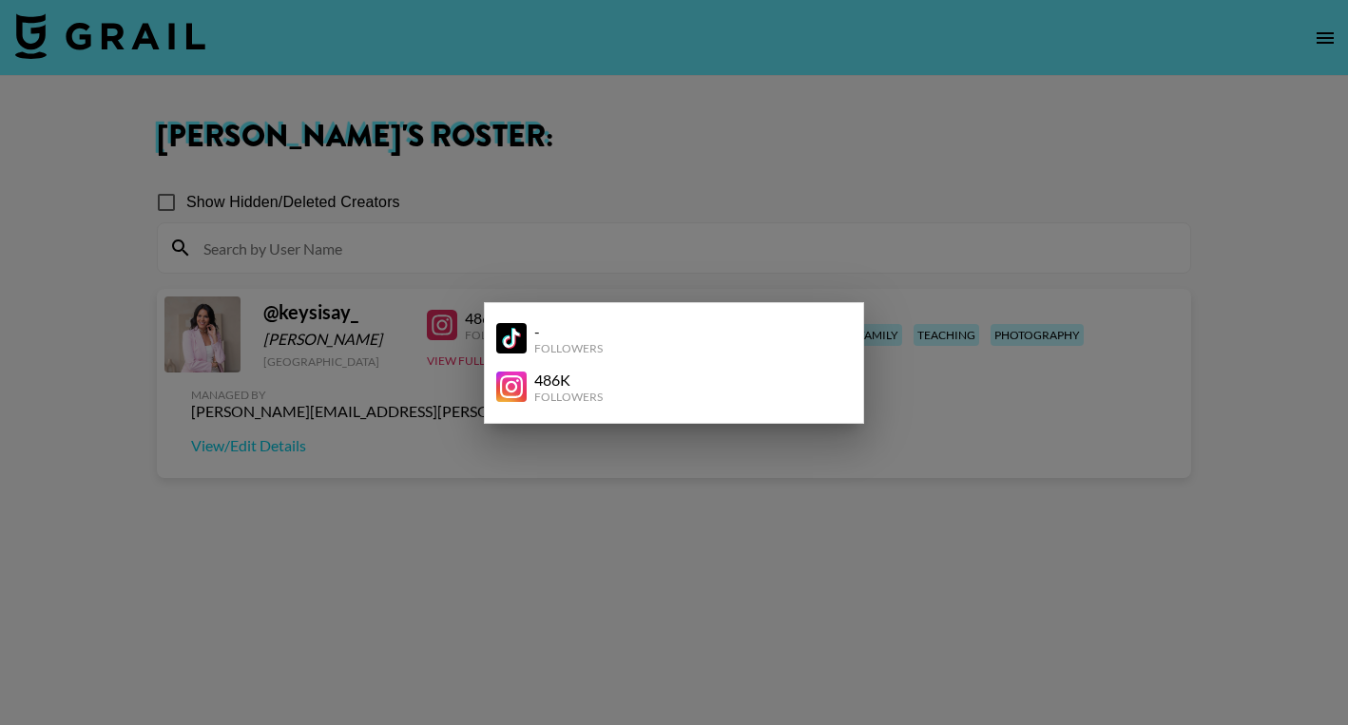
click at [401, 365] on div at bounding box center [674, 362] width 1348 height 725
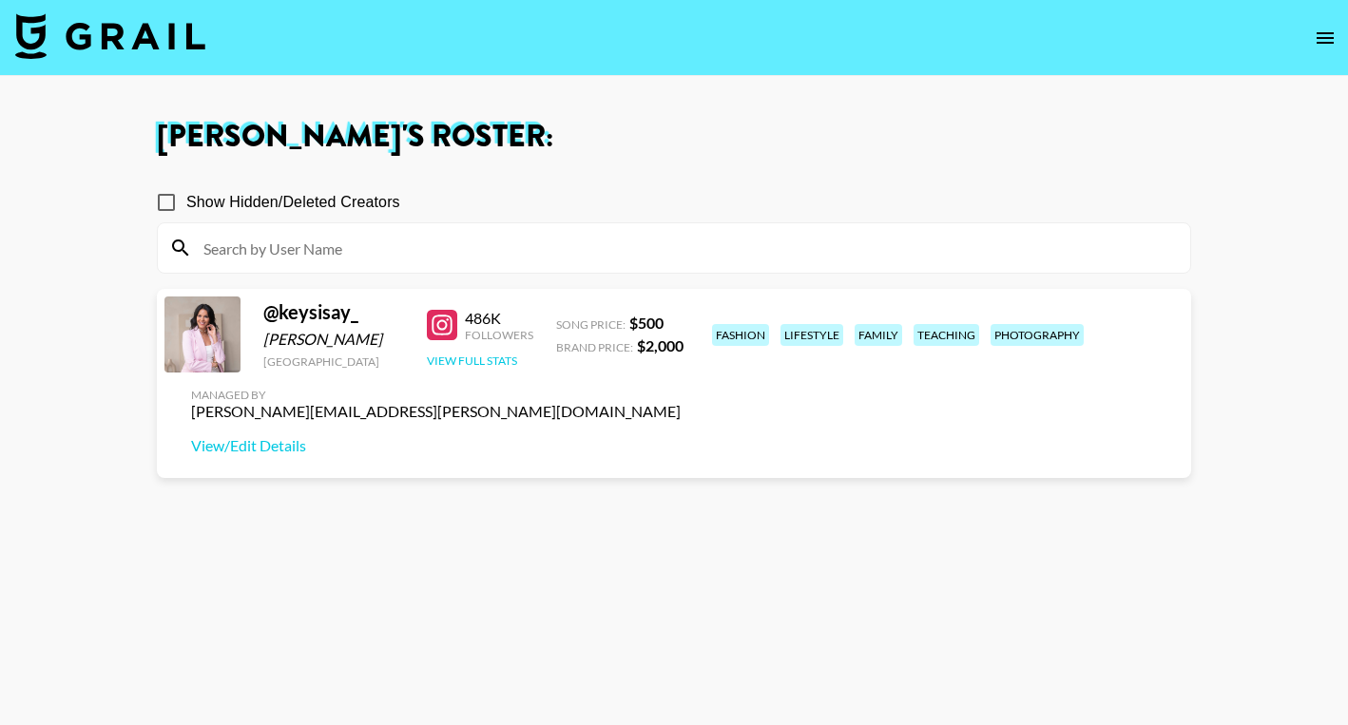
click at [479, 368] on button "View Full Stats" at bounding box center [472, 361] width 90 height 14
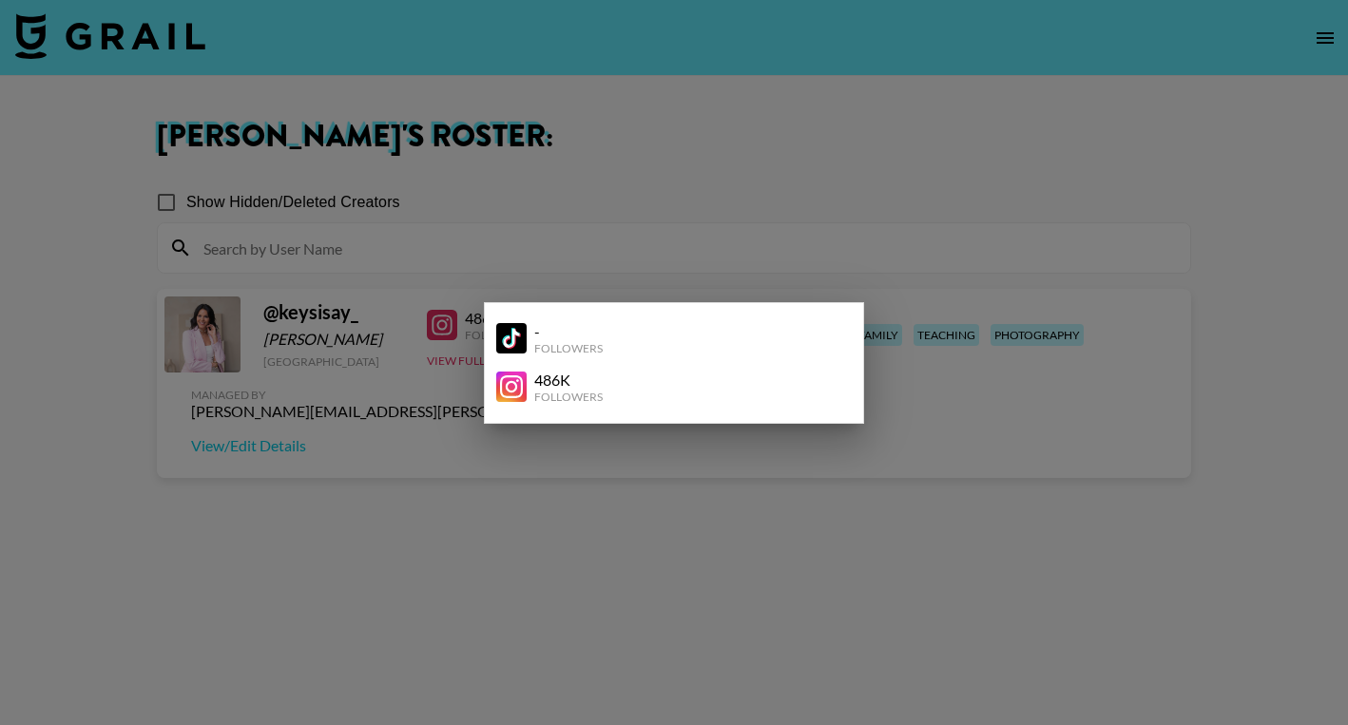
click at [939, 376] on div at bounding box center [674, 362] width 1348 height 725
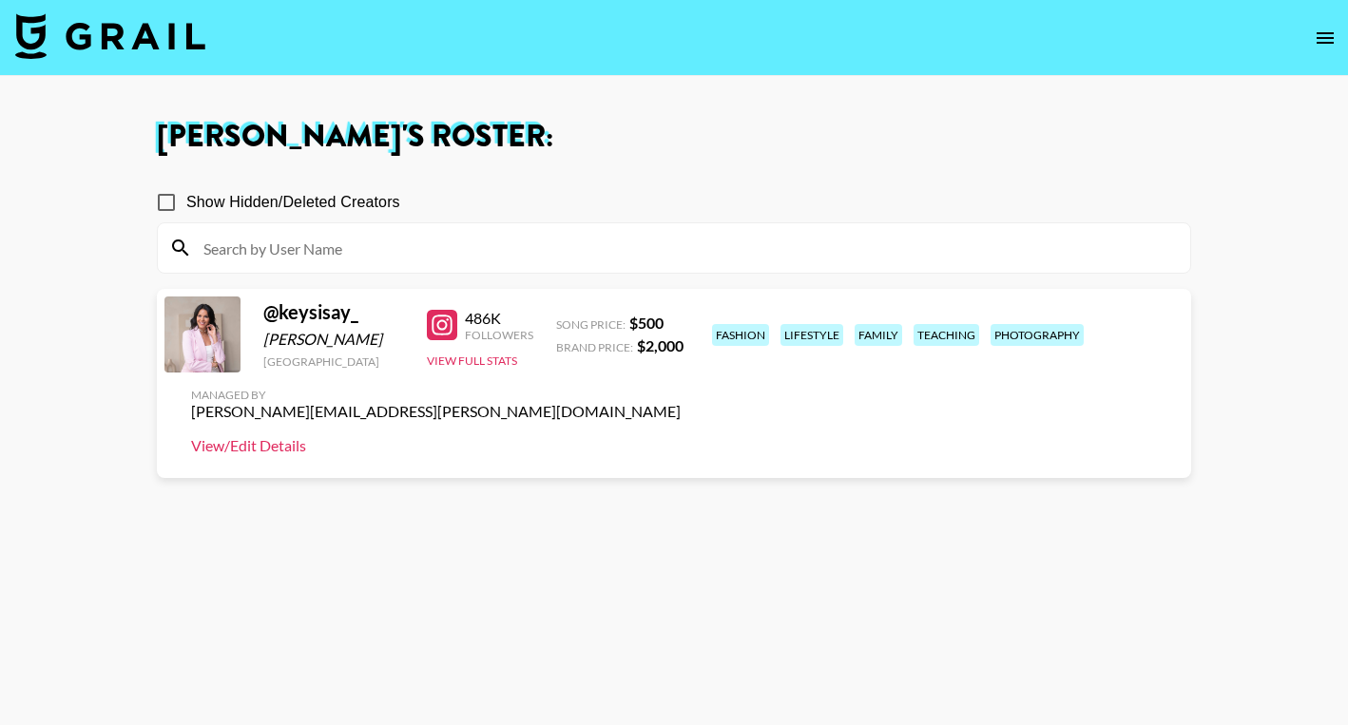
click at [681, 436] on link "View/Edit Details" at bounding box center [436, 445] width 490 height 19
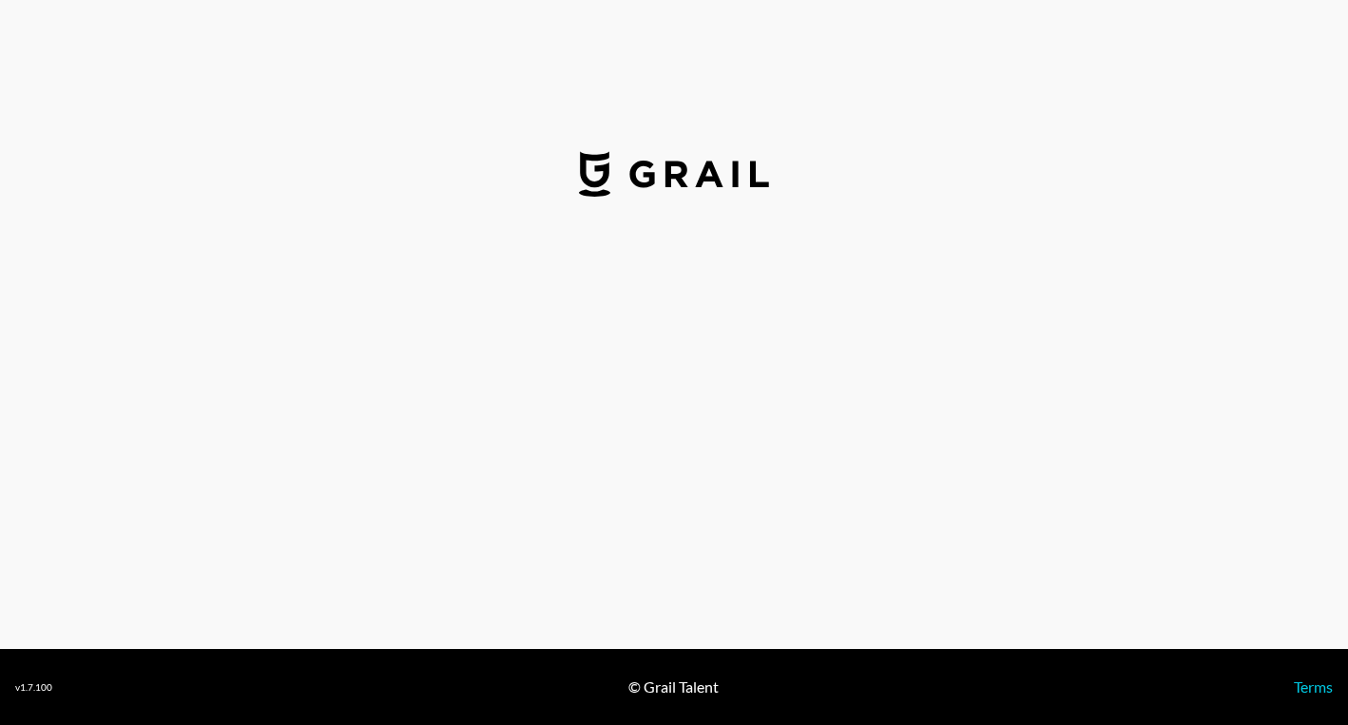
select select "USD"
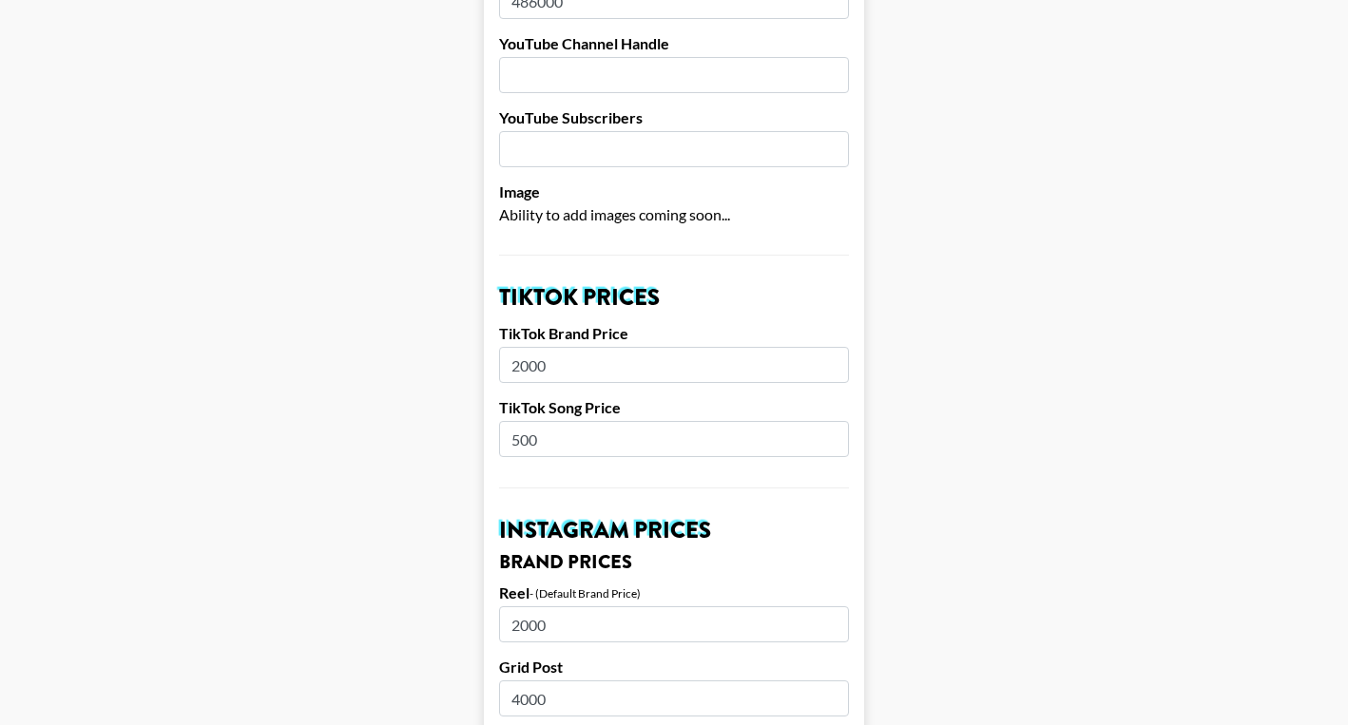
scroll to position [508, 0]
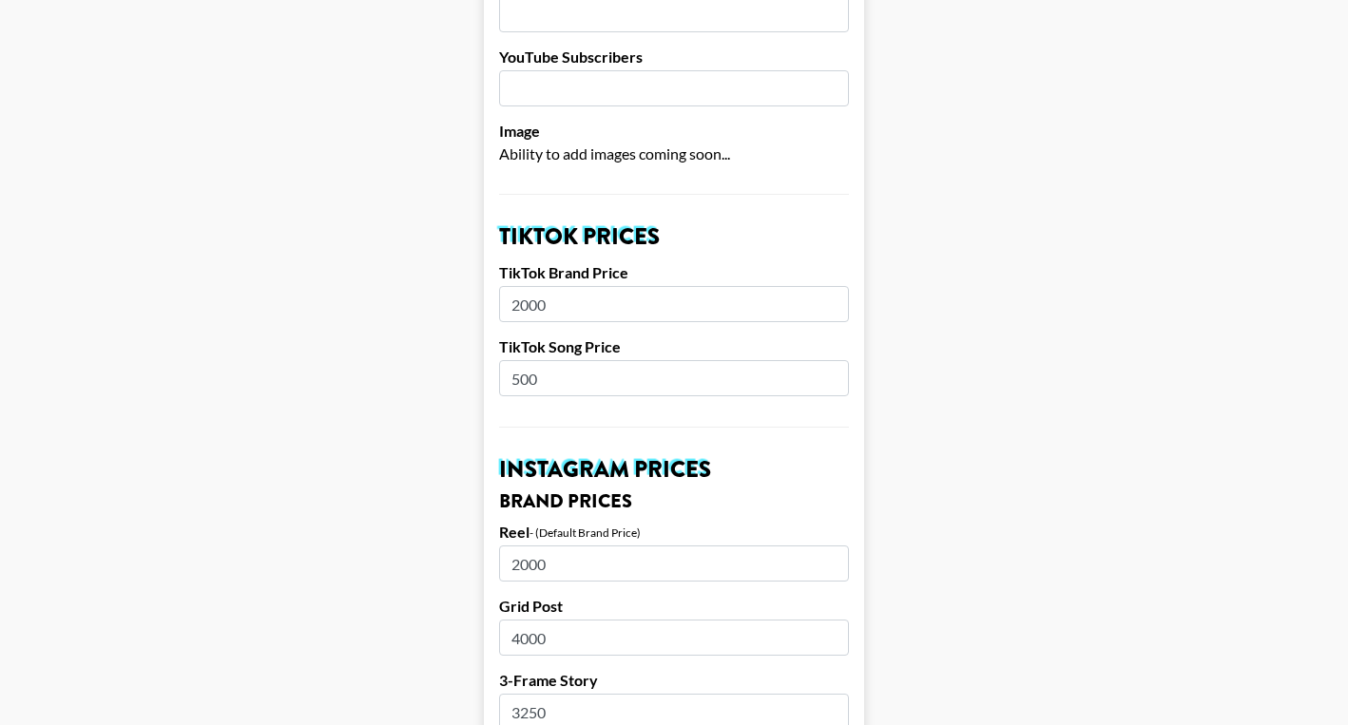
click at [589, 286] on input "2000" at bounding box center [674, 304] width 350 height 36
click at [556, 286] on input "2000" at bounding box center [674, 304] width 350 height 36
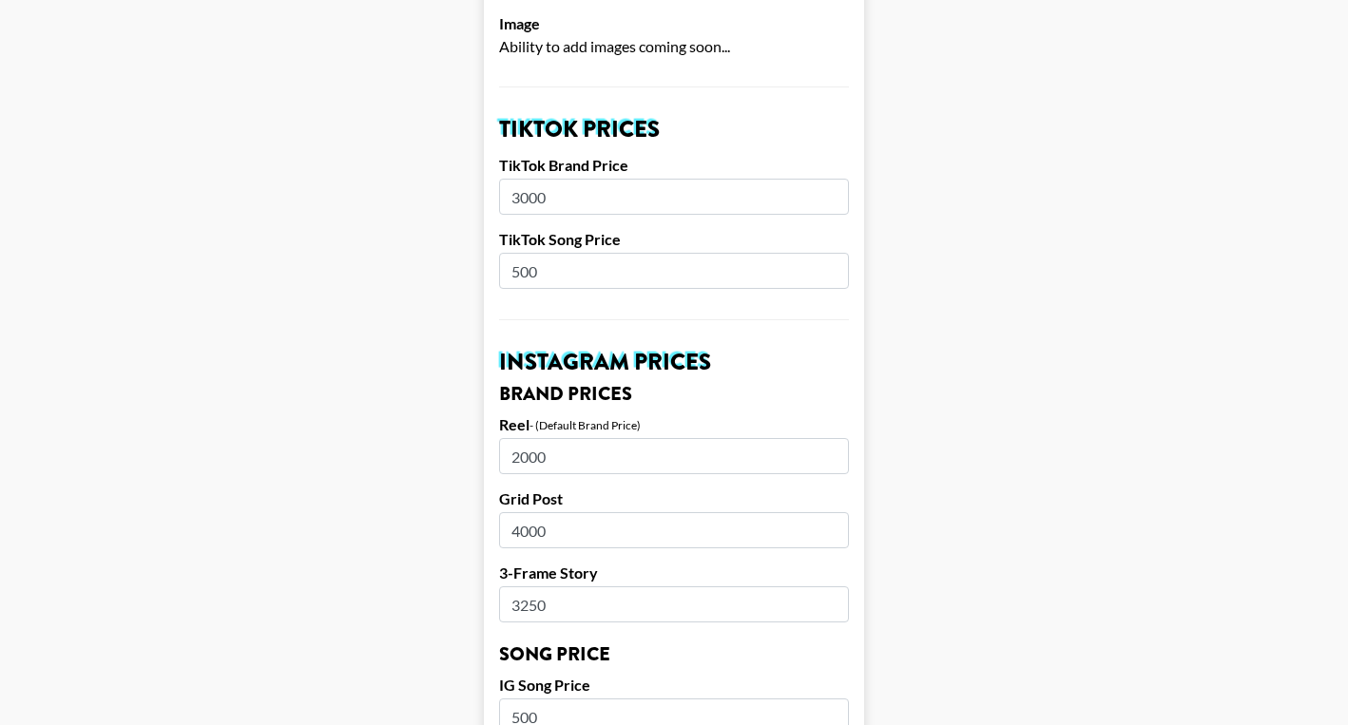
scroll to position [617, 0]
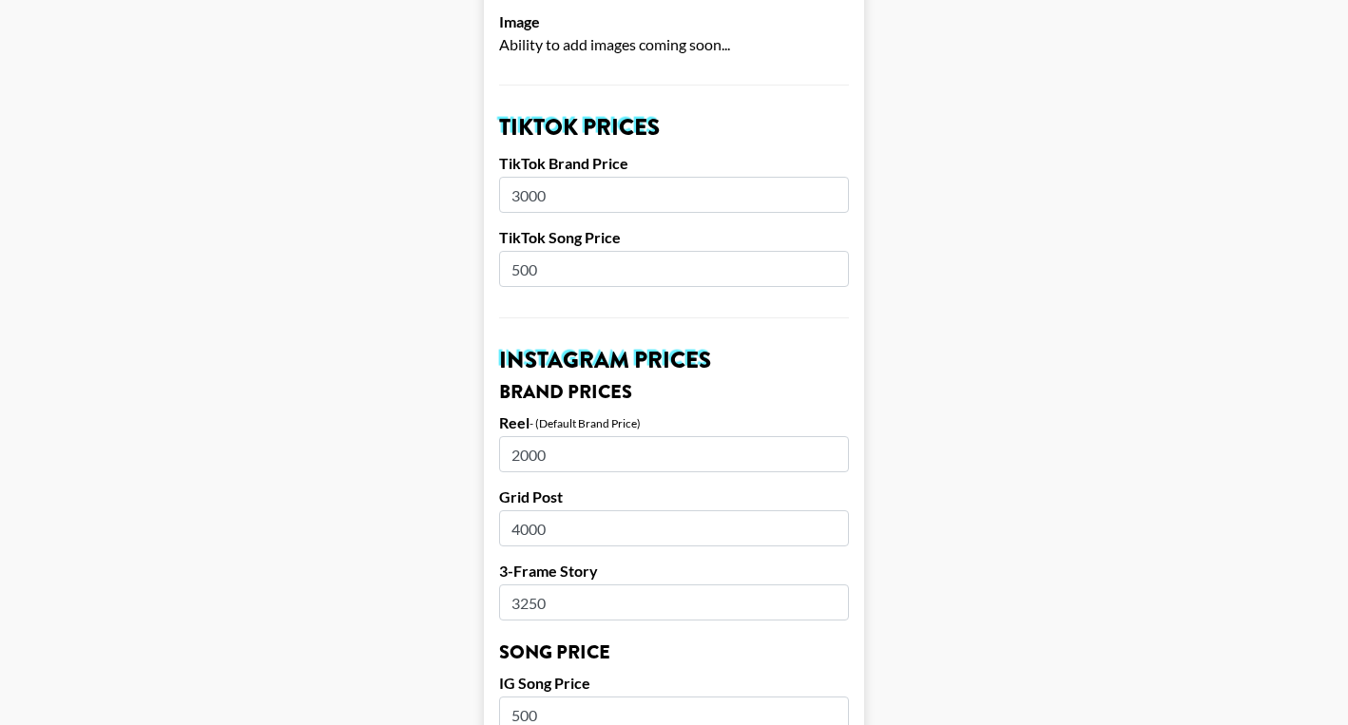
type input "3000"
click at [553, 436] on input "2000" at bounding box center [674, 454] width 350 height 36
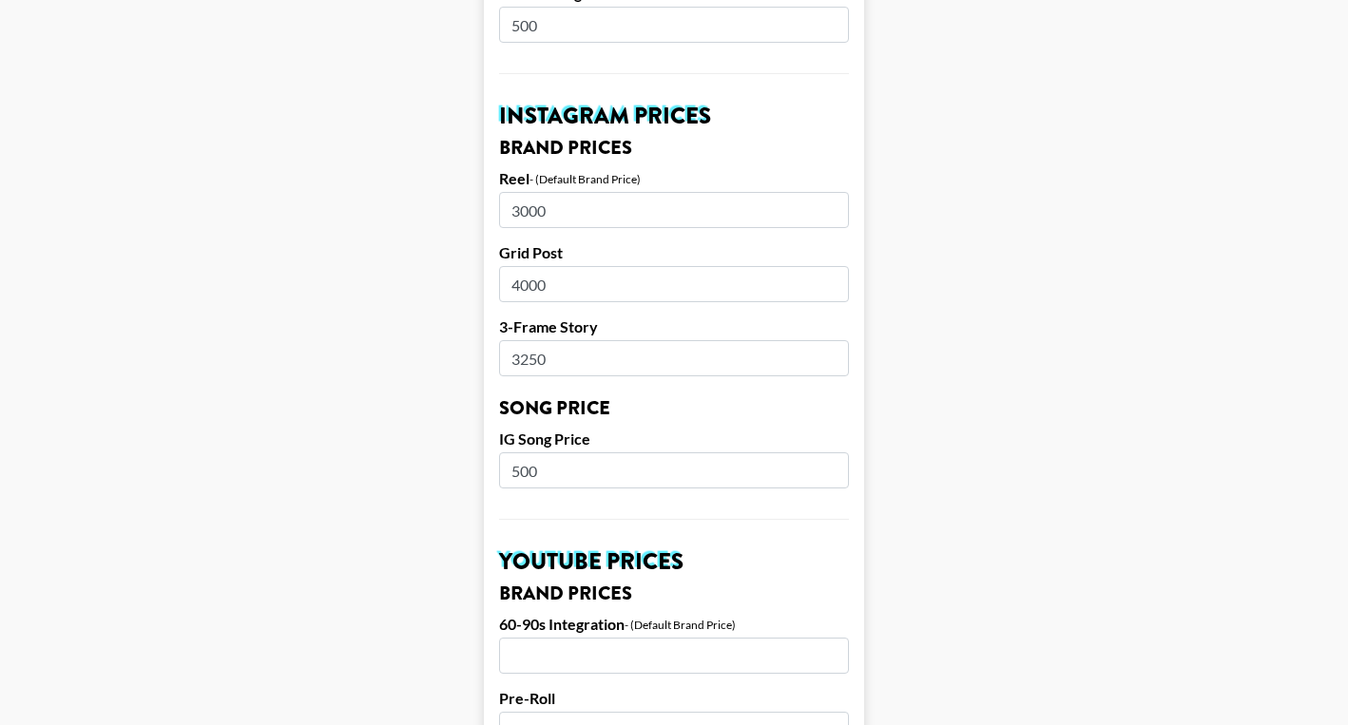
scroll to position [849, 0]
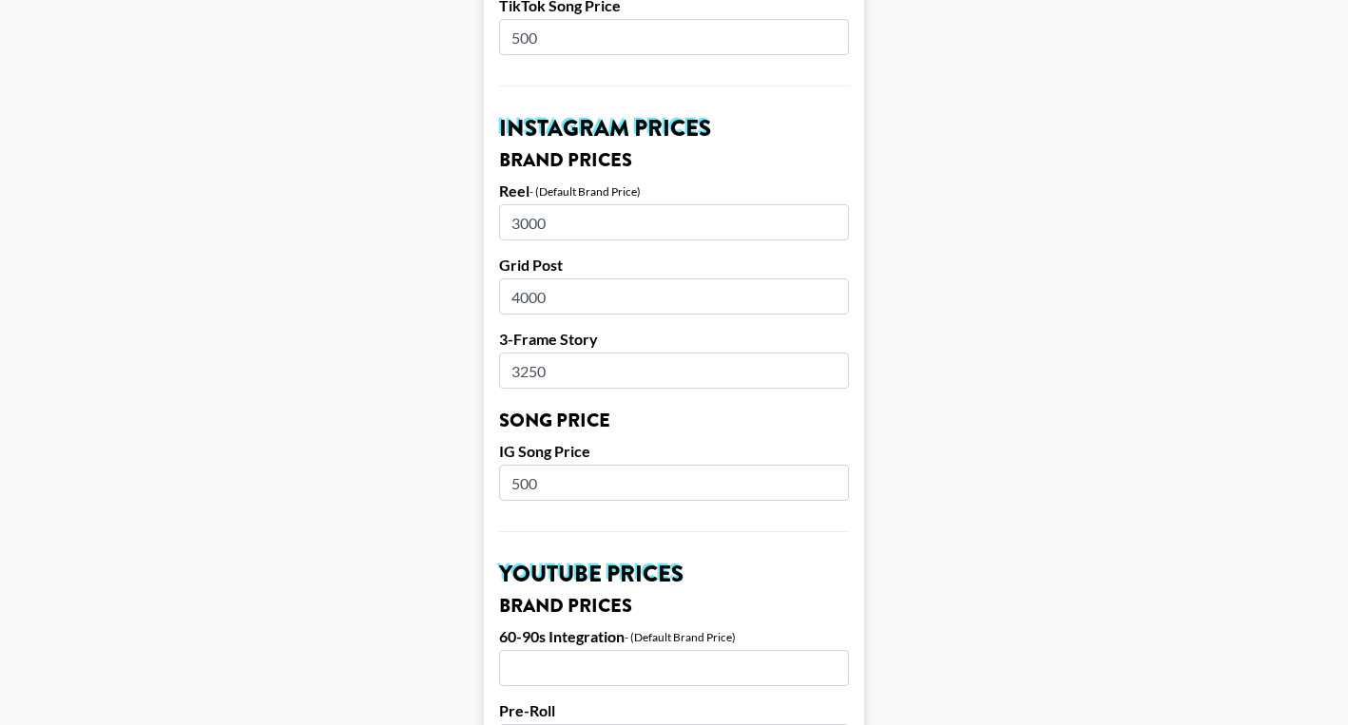
click at [723, 204] on input "3000" at bounding box center [674, 222] width 350 height 36
drag, startPoint x: 780, startPoint y: 195, endPoint x: 487, endPoint y: 189, distance: 292.9
click at [488, 188] on form "Airtable ID: rec1d7duUKRPZr7Eo Manager(s) adam.daigle@grail-talent.com ​ TikTok…" at bounding box center [674, 453] width 380 height 2393
type input "2"
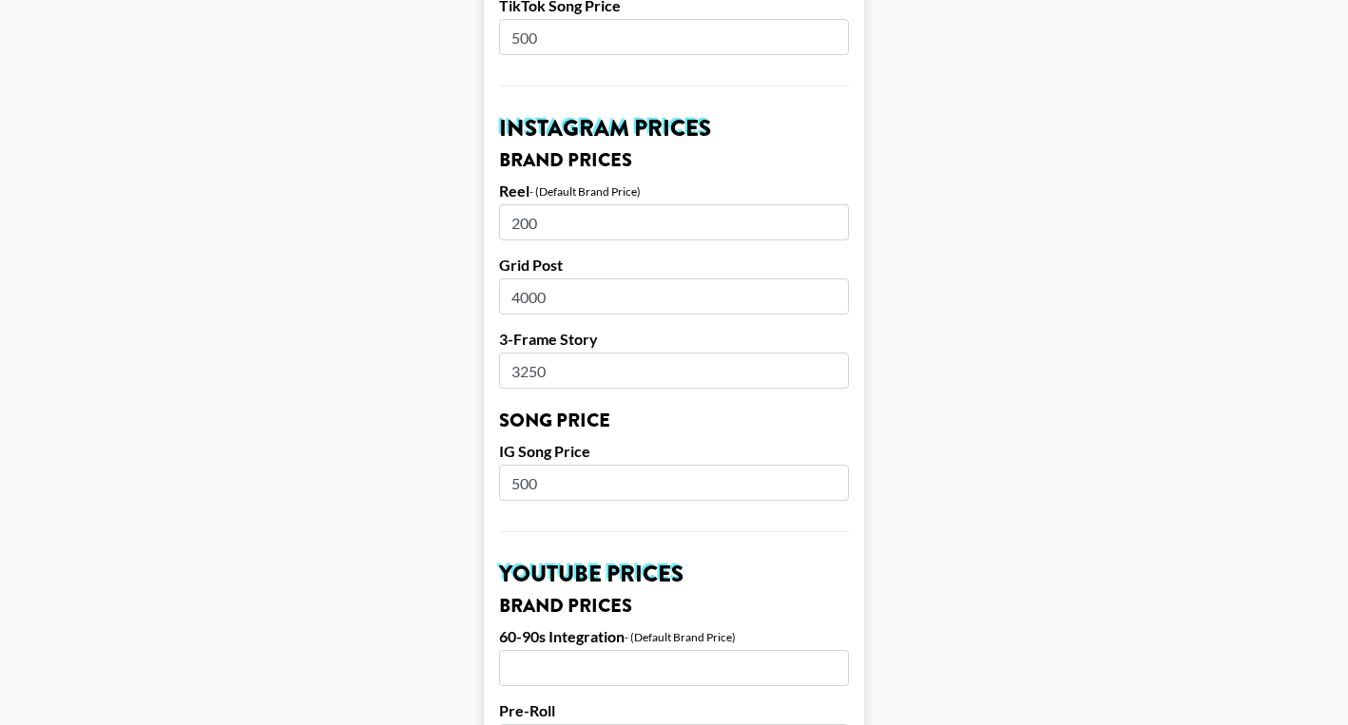
type input "2000"
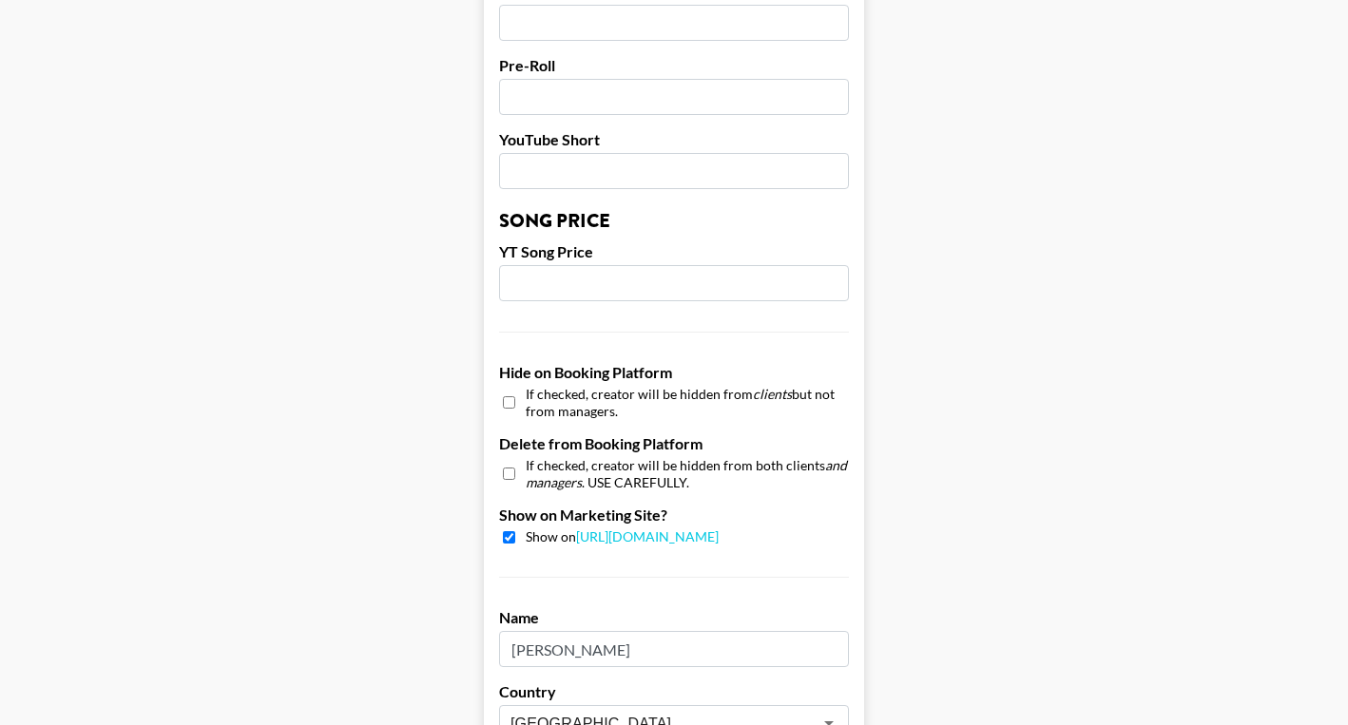
scroll to position [1854, 0]
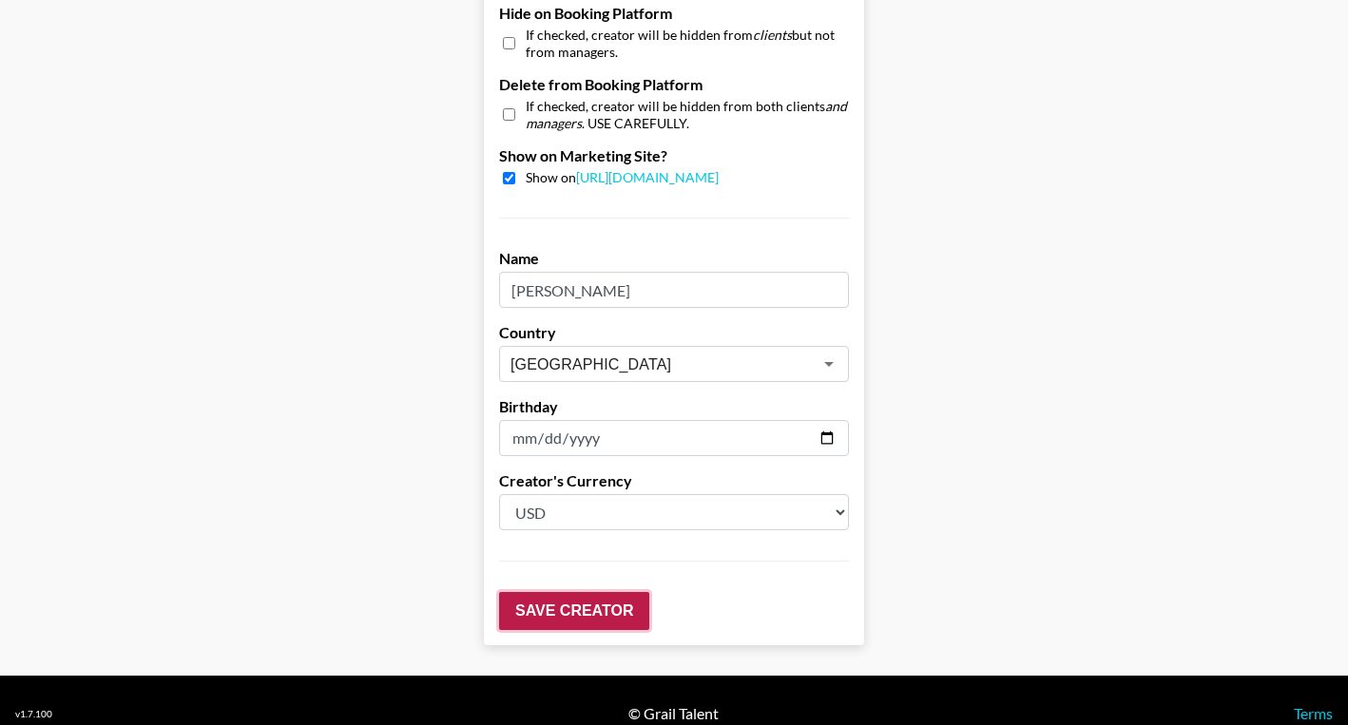
click at [560, 592] on input "Save Creator" at bounding box center [574, 611] width 150 height 38
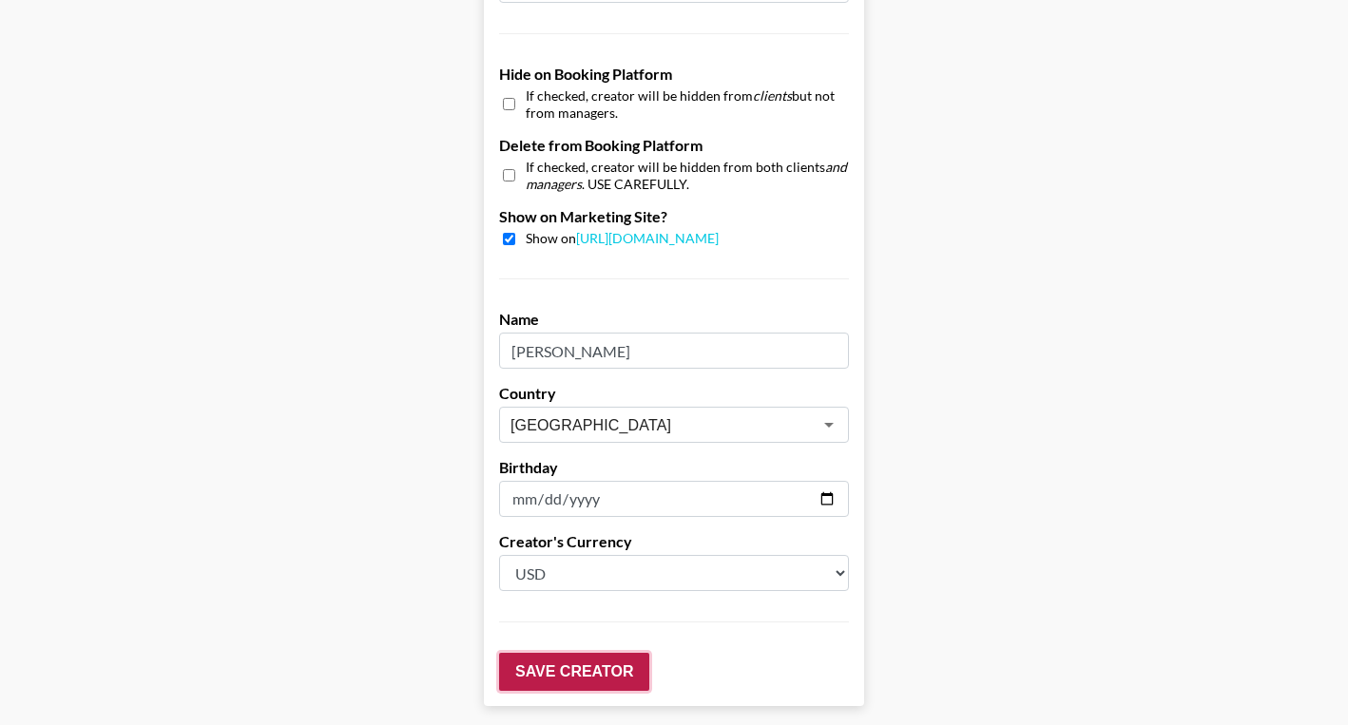
scroll to position [1915, 0]
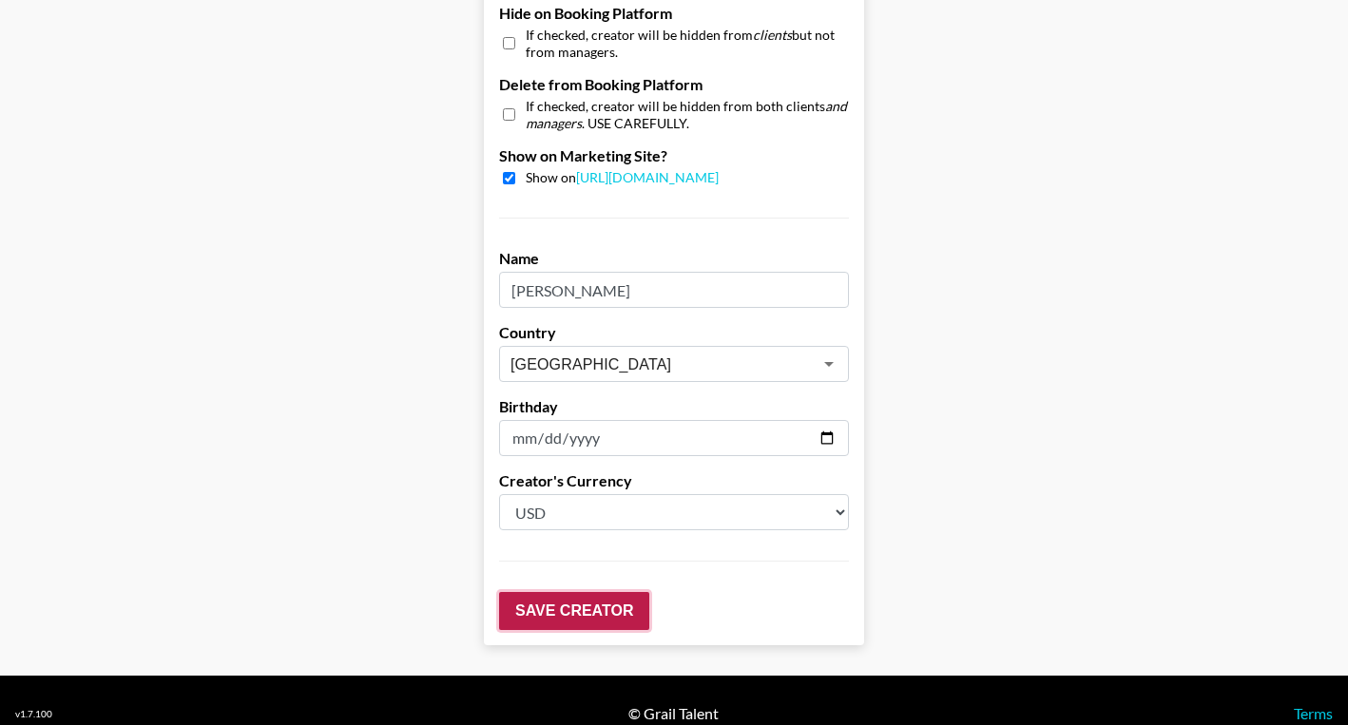
click at [581, 592] on input "Save Creator" at bounding box center [574, 611] width 150 height 38
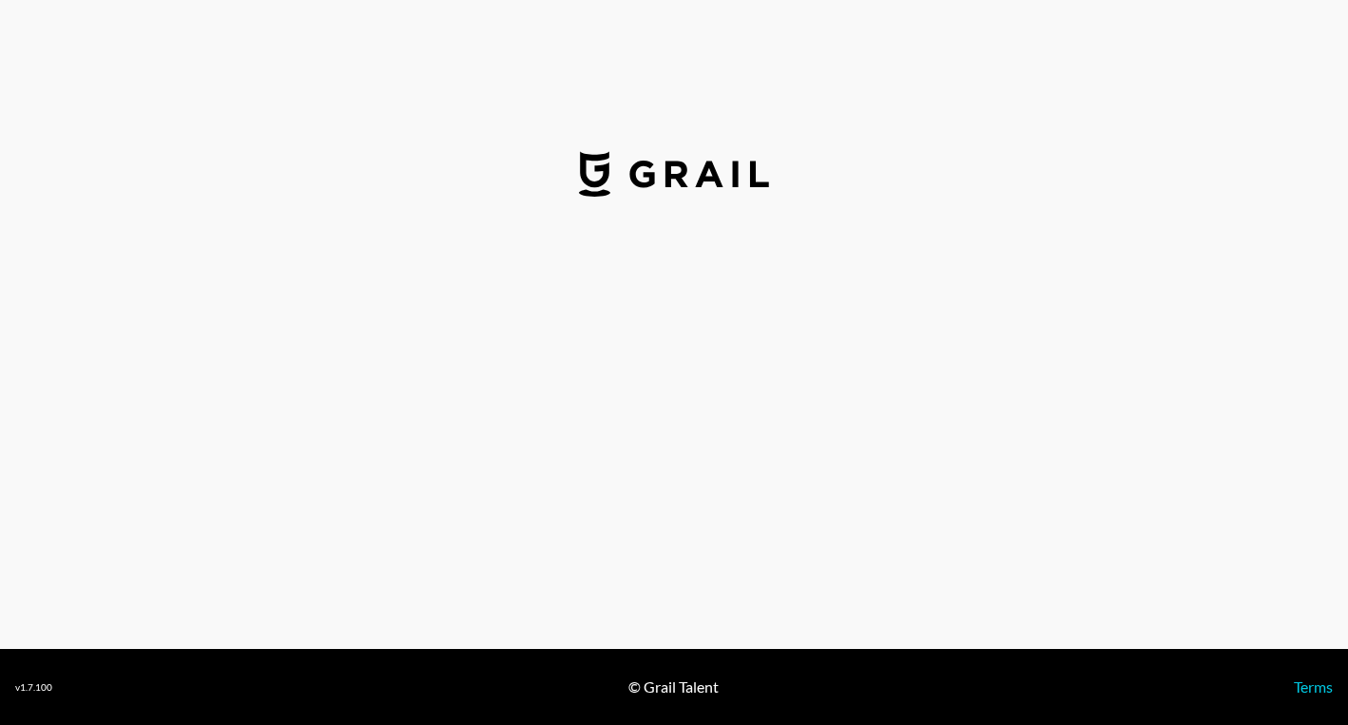
select select "USD"
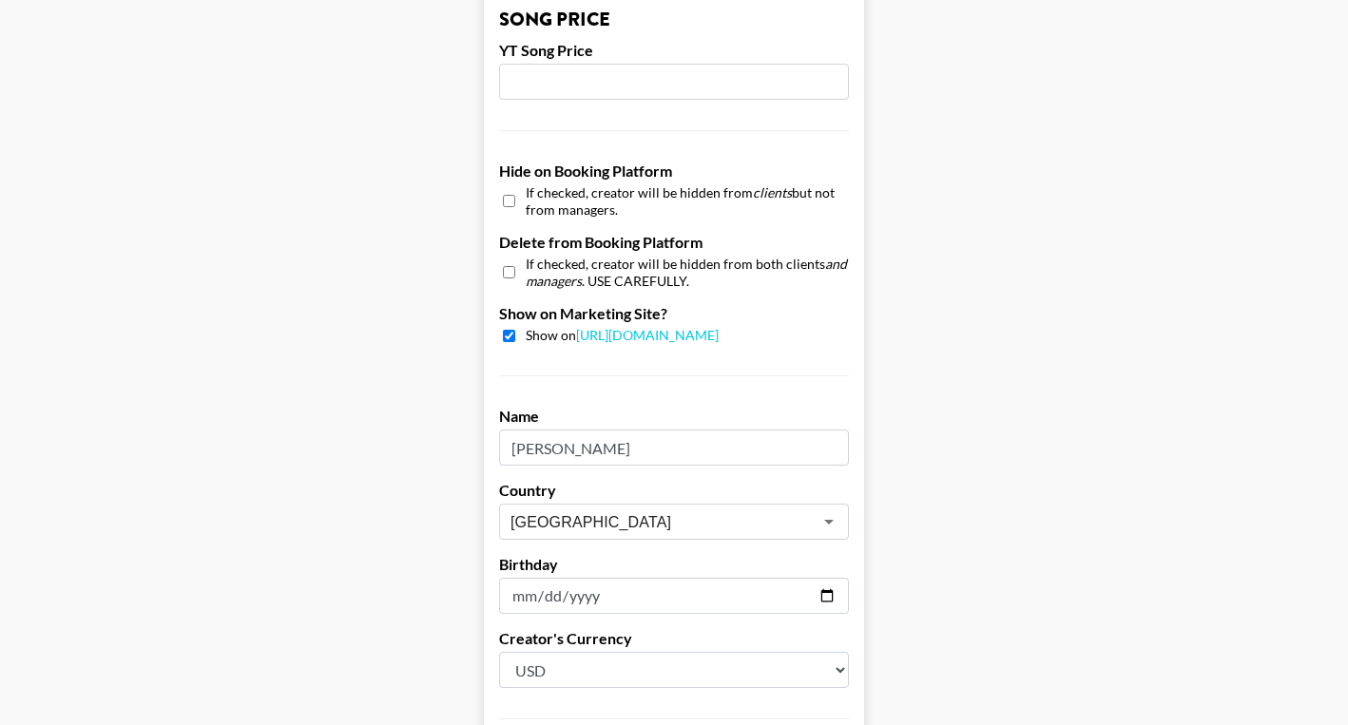
scroll to position [1854, 0]
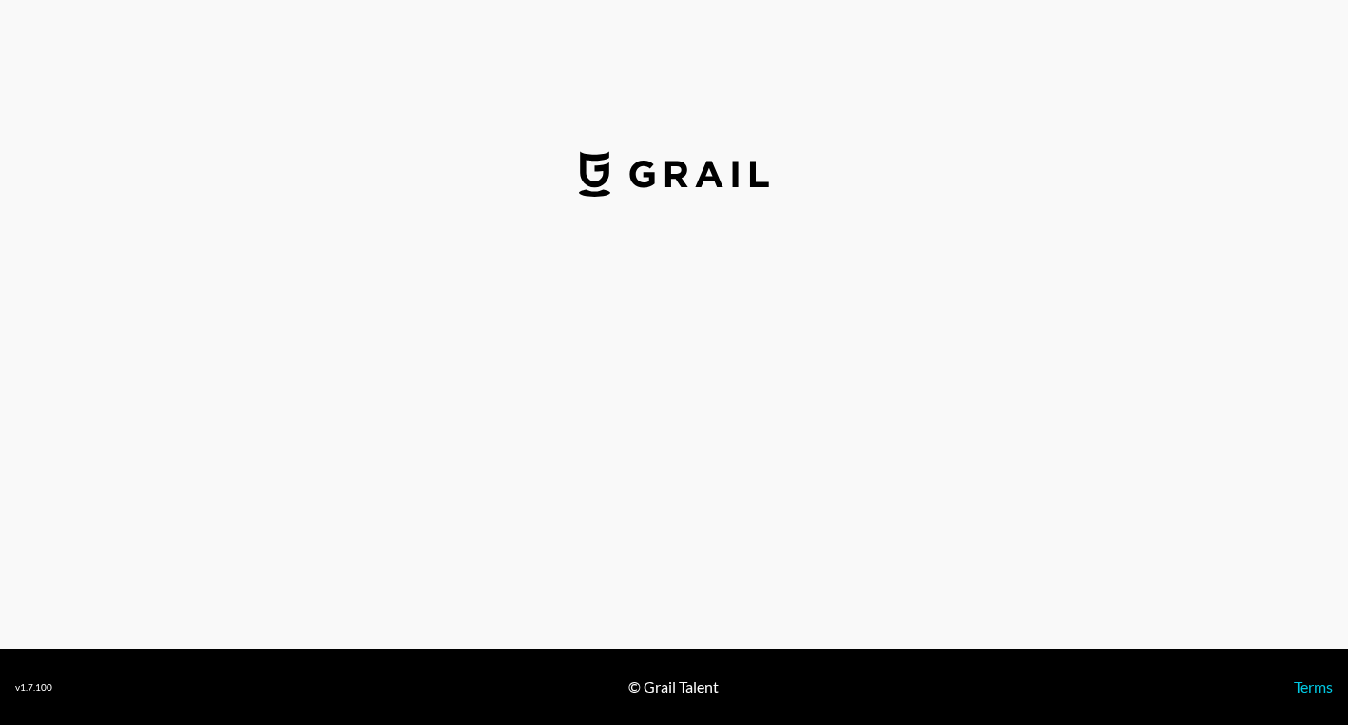
select select "USD"
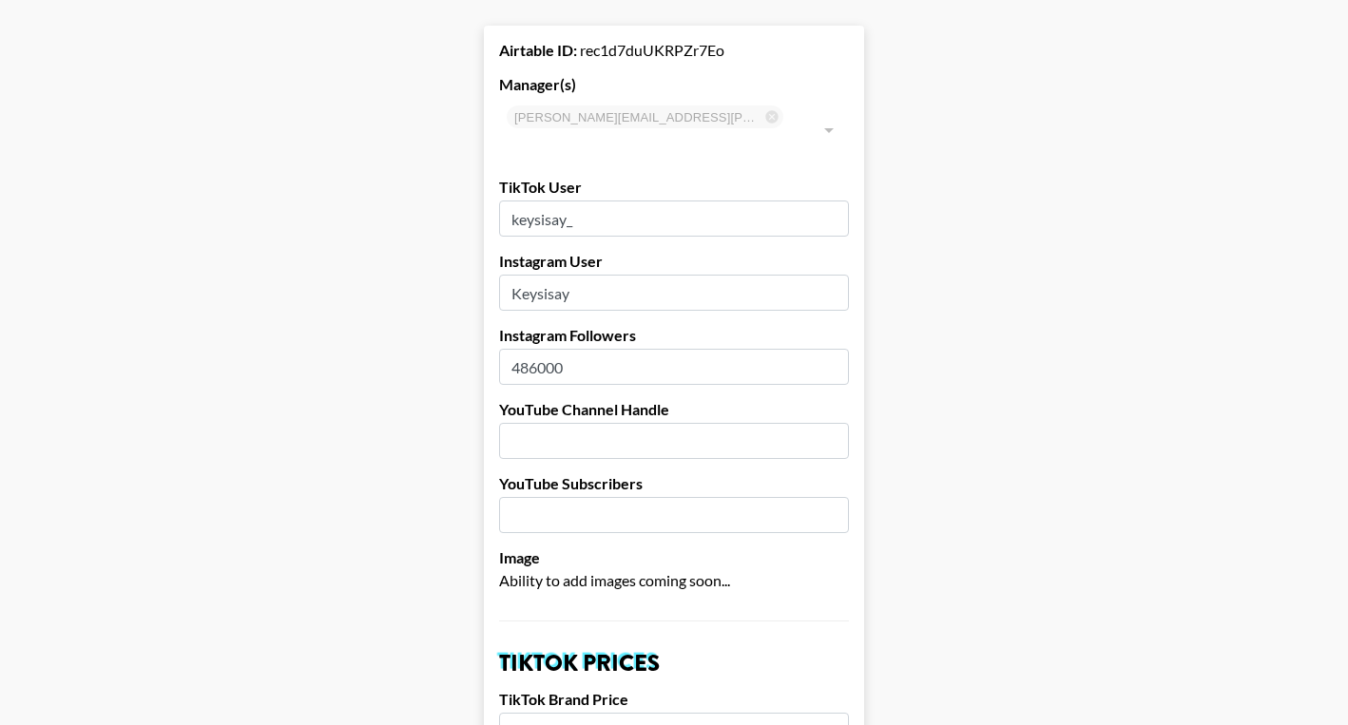
scroll to position [87, 0]
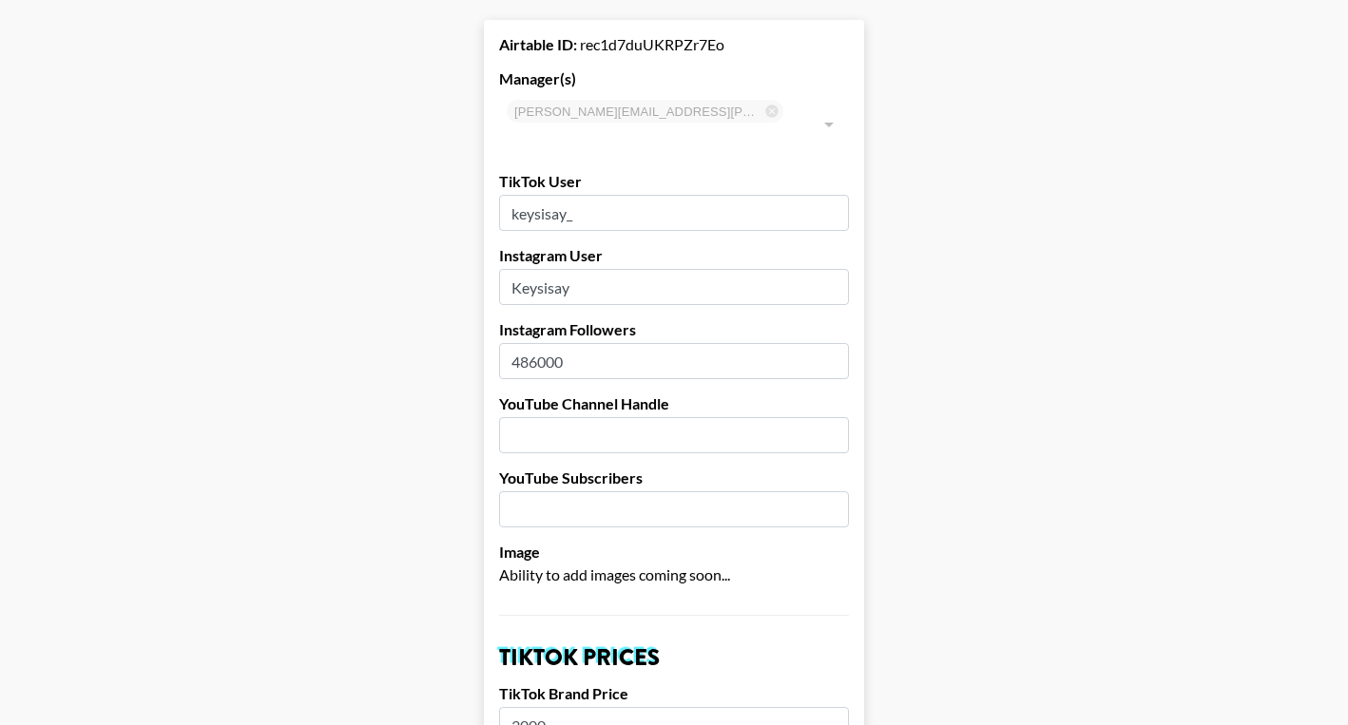
drag, startPoint x: 592, startPoint y: 190, endPoint x: 476, endPoint y: 182, distance: 116.3
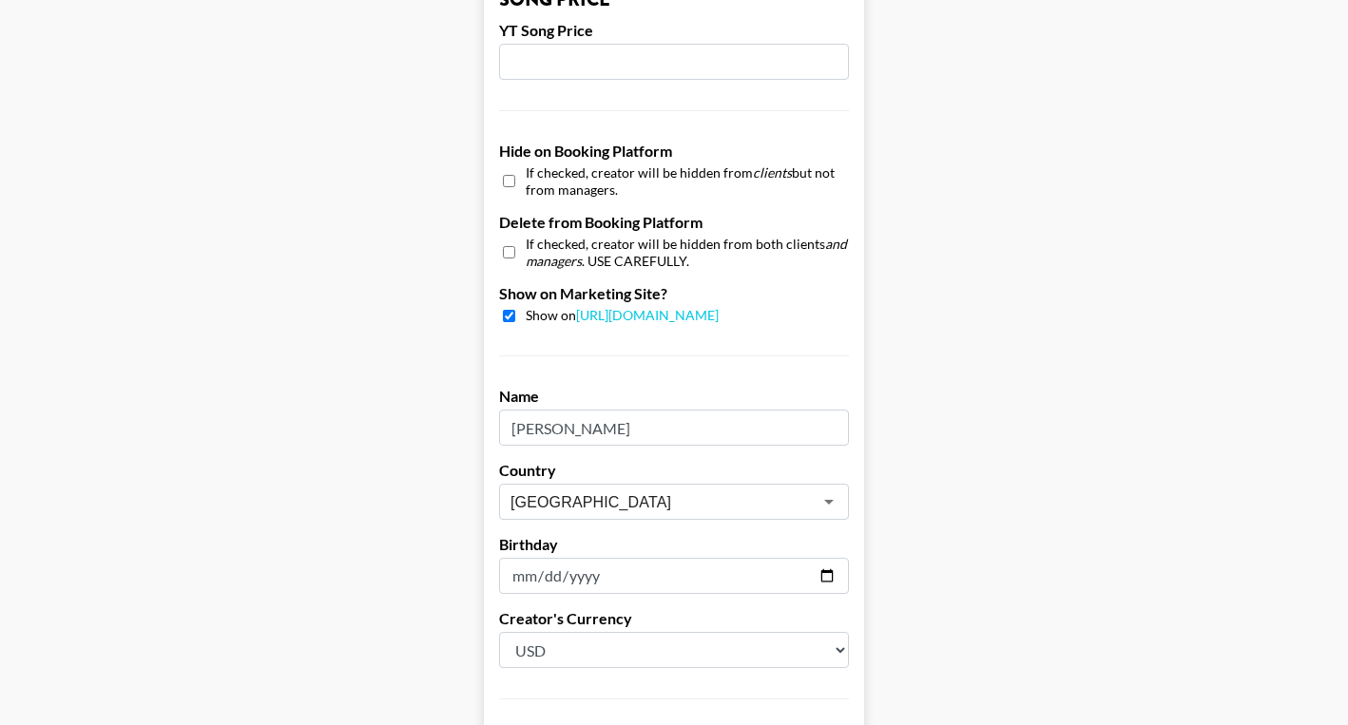
scroll to position [1854, 0]
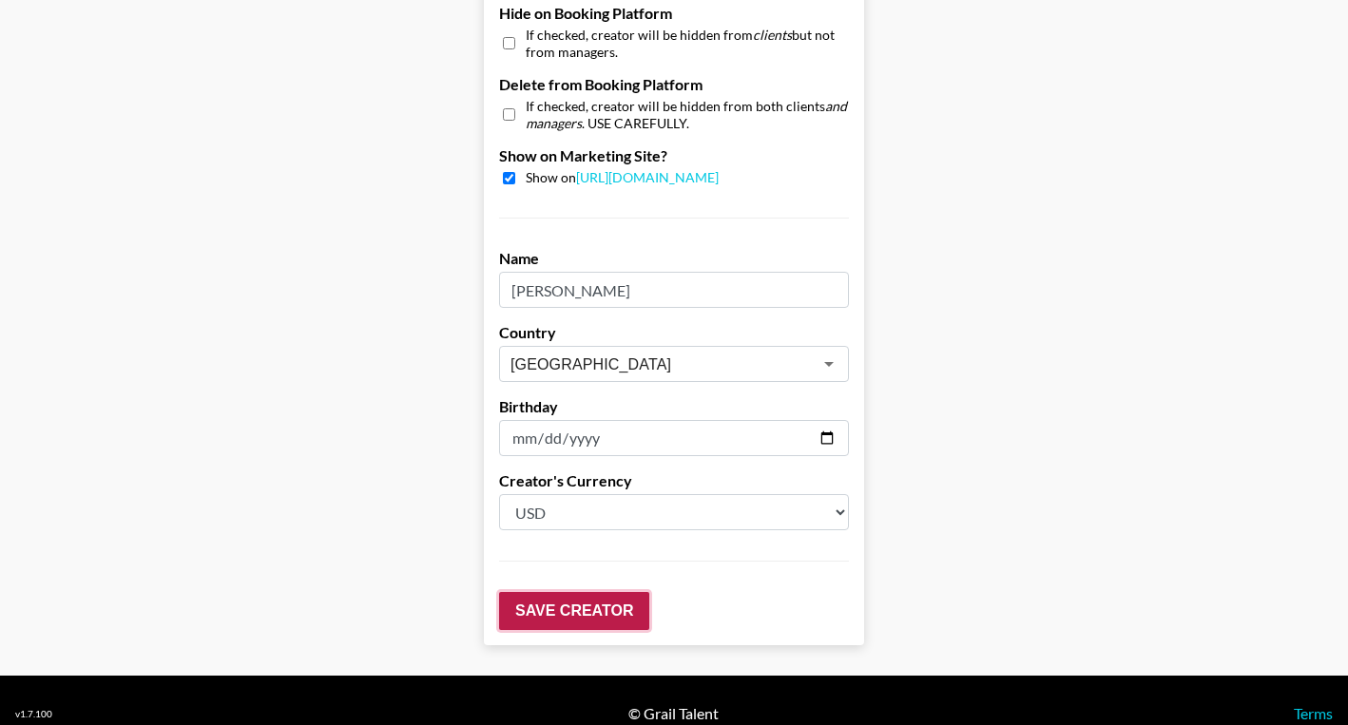
click at [556, 592] on input "Save Creator" at bounding box center [574, 611] width 150 height 38
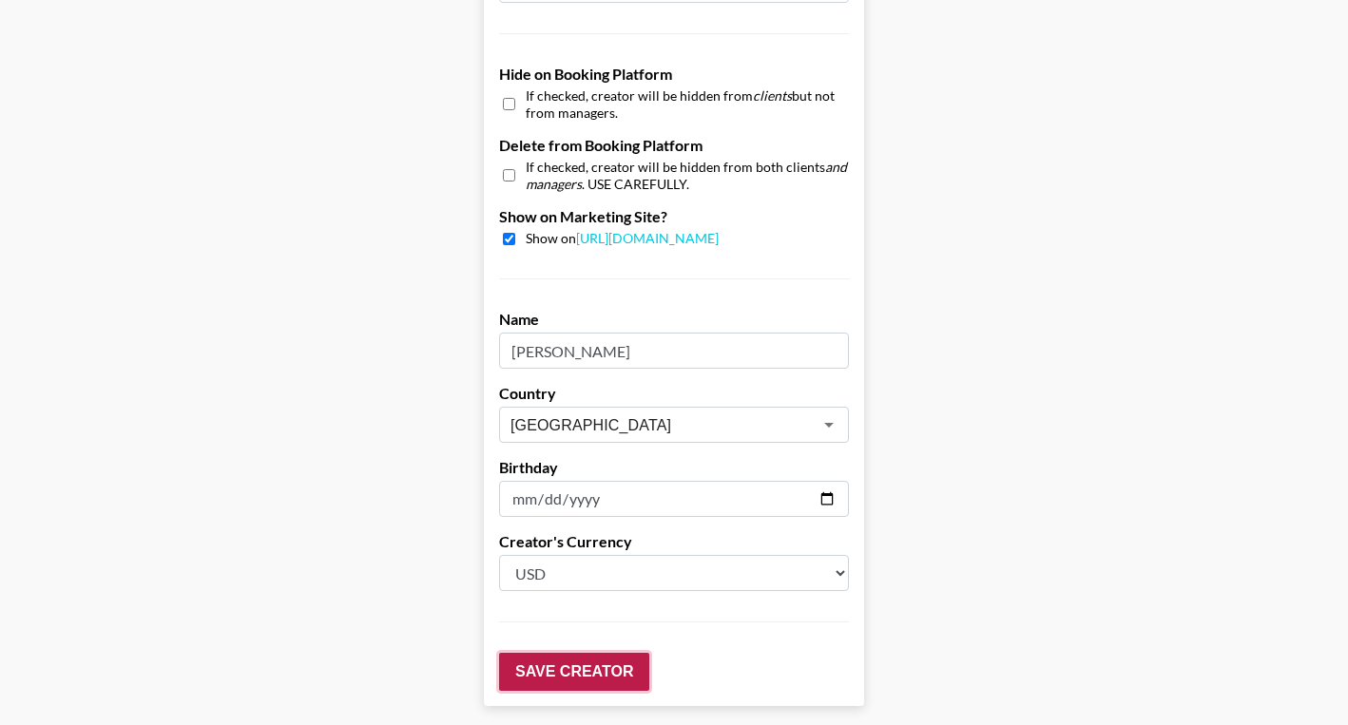
scroll to position [1915, 0]
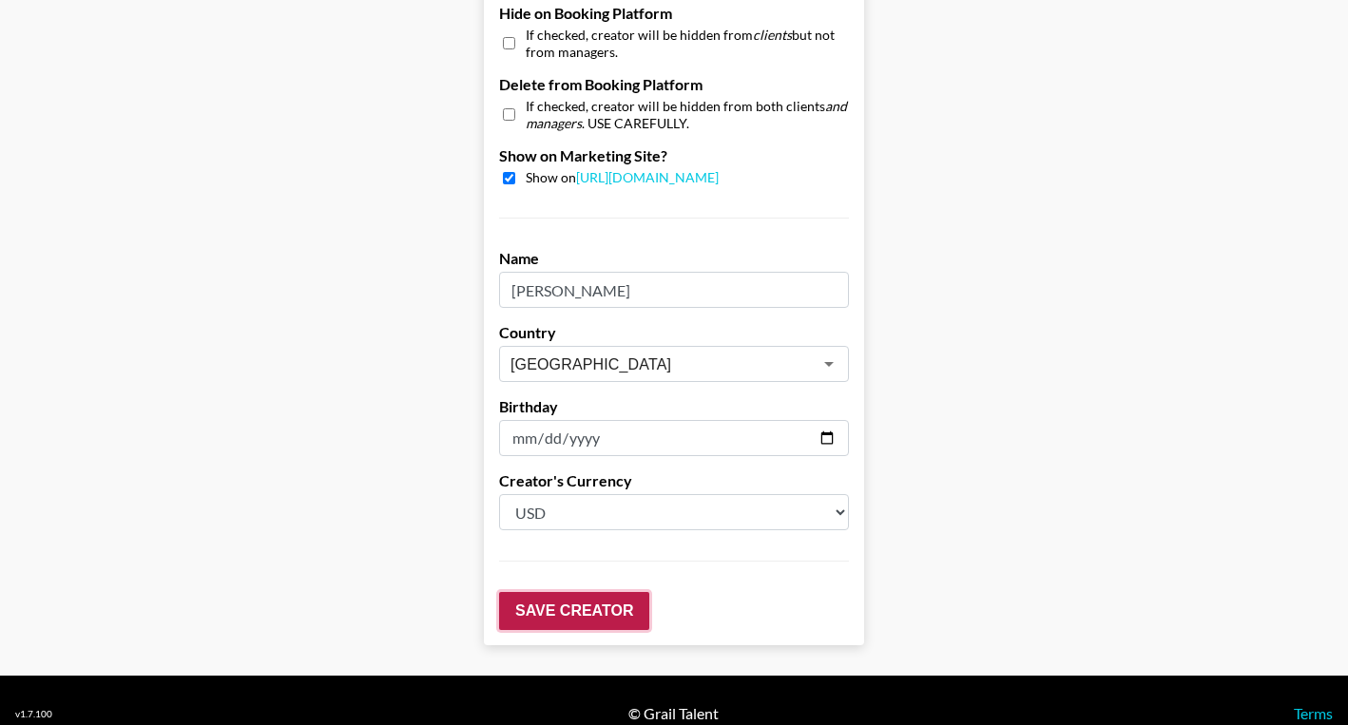
click at [583, 592] on input "Save Creator" at bounding box center [574, 611] width 150 height 38
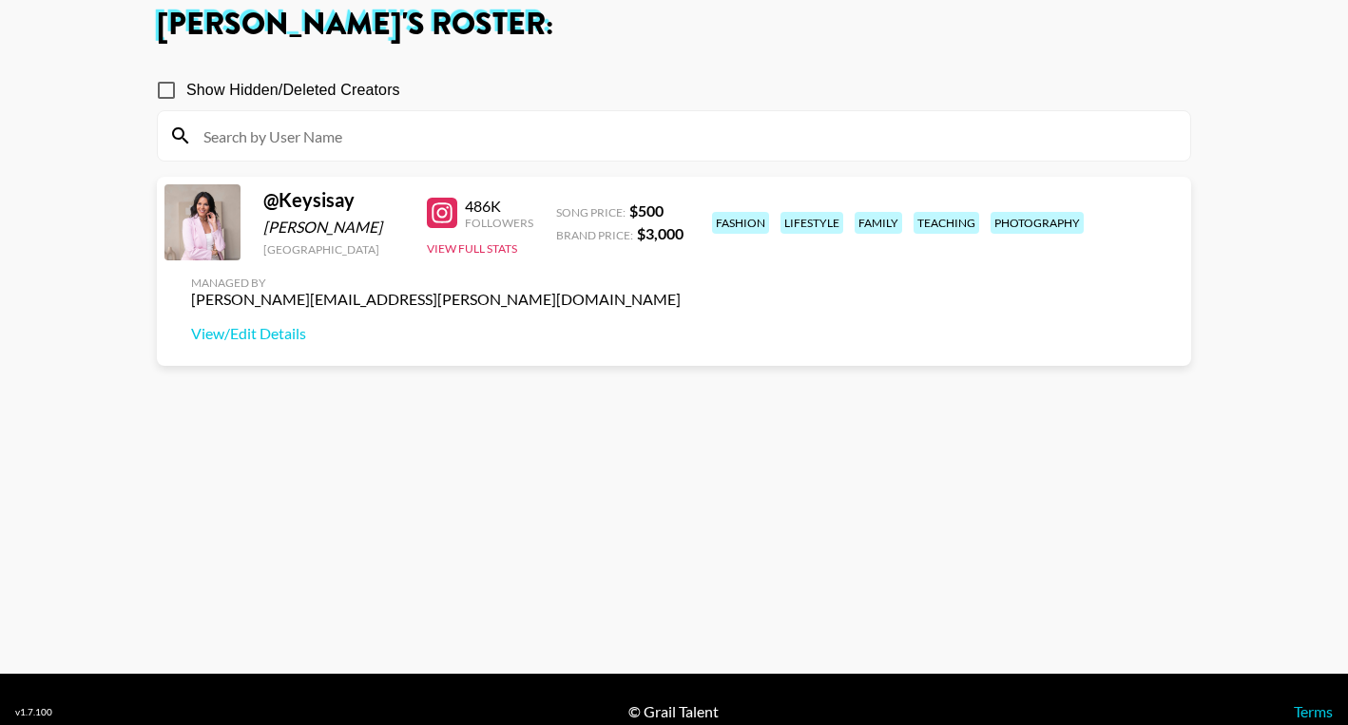
scroll to position [108, 0]
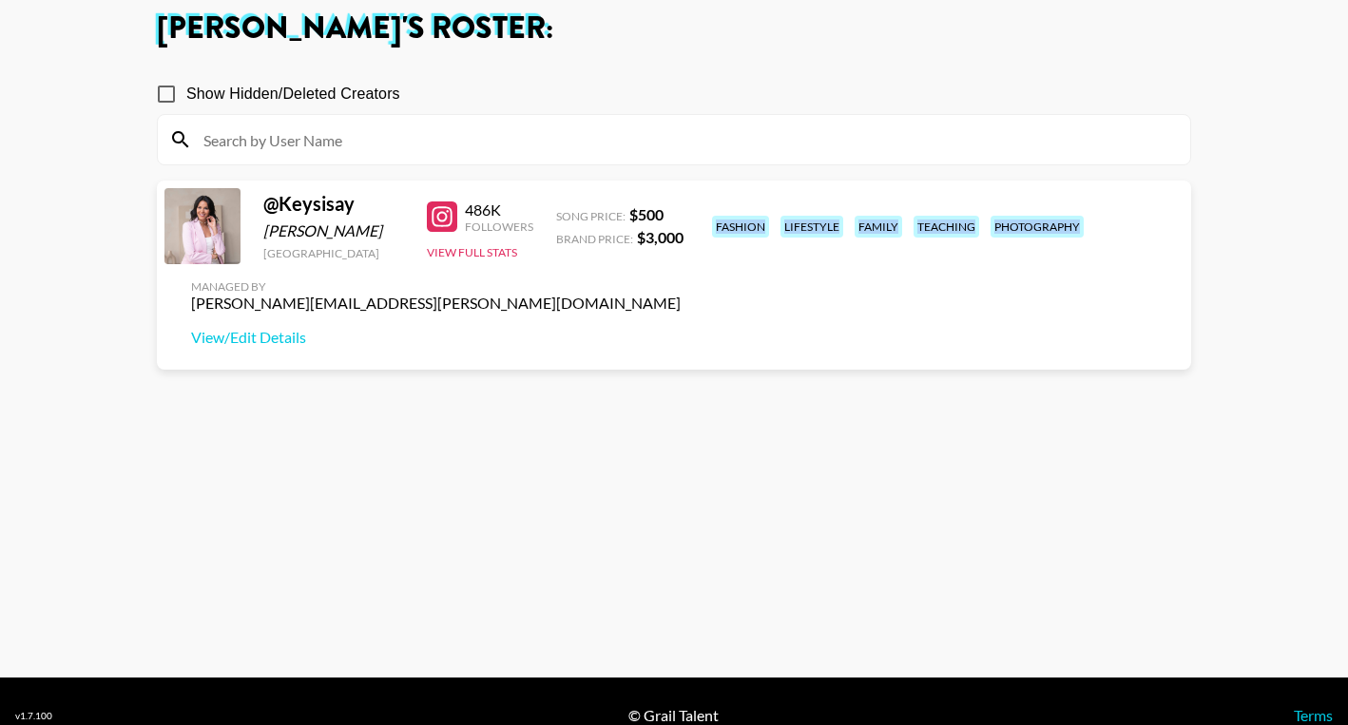
drag, startPoint x: 903, startPoint y: 249, endPoint x: 711, endPoint y: 214, distance: 195.2
click at [711, 214] on div "fashion lifestyle family teaching photography" at bounding box center [939, 226] width 466 height 33
click at [899, 272] on div "@ Keysisay Keysi Sayago Canada 486K Followers View Full Stats Song Price: $ 500…" at bounding box center [674, 275] width 1034 height 189
